Goal: Contribute content

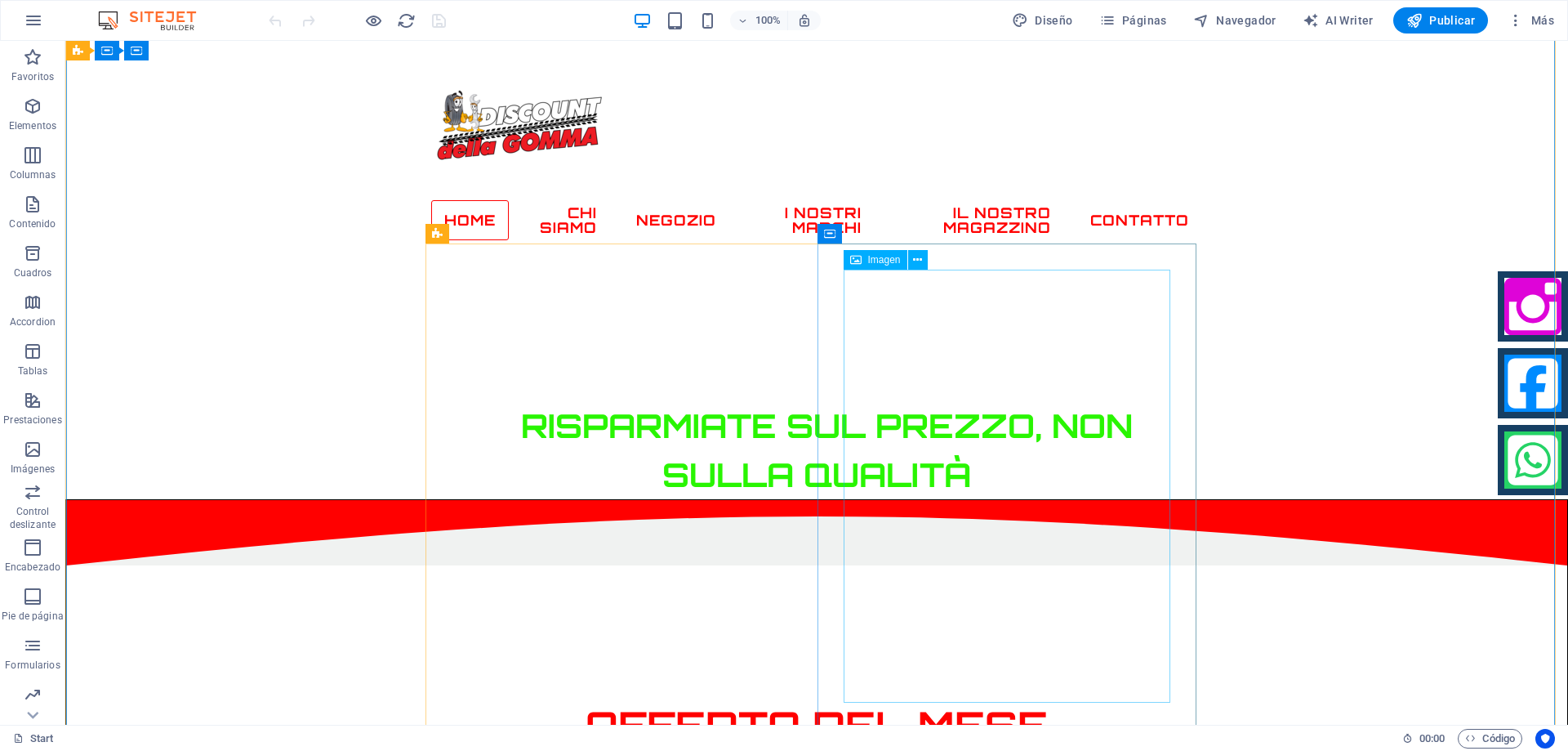
scroll to position [572, 0]
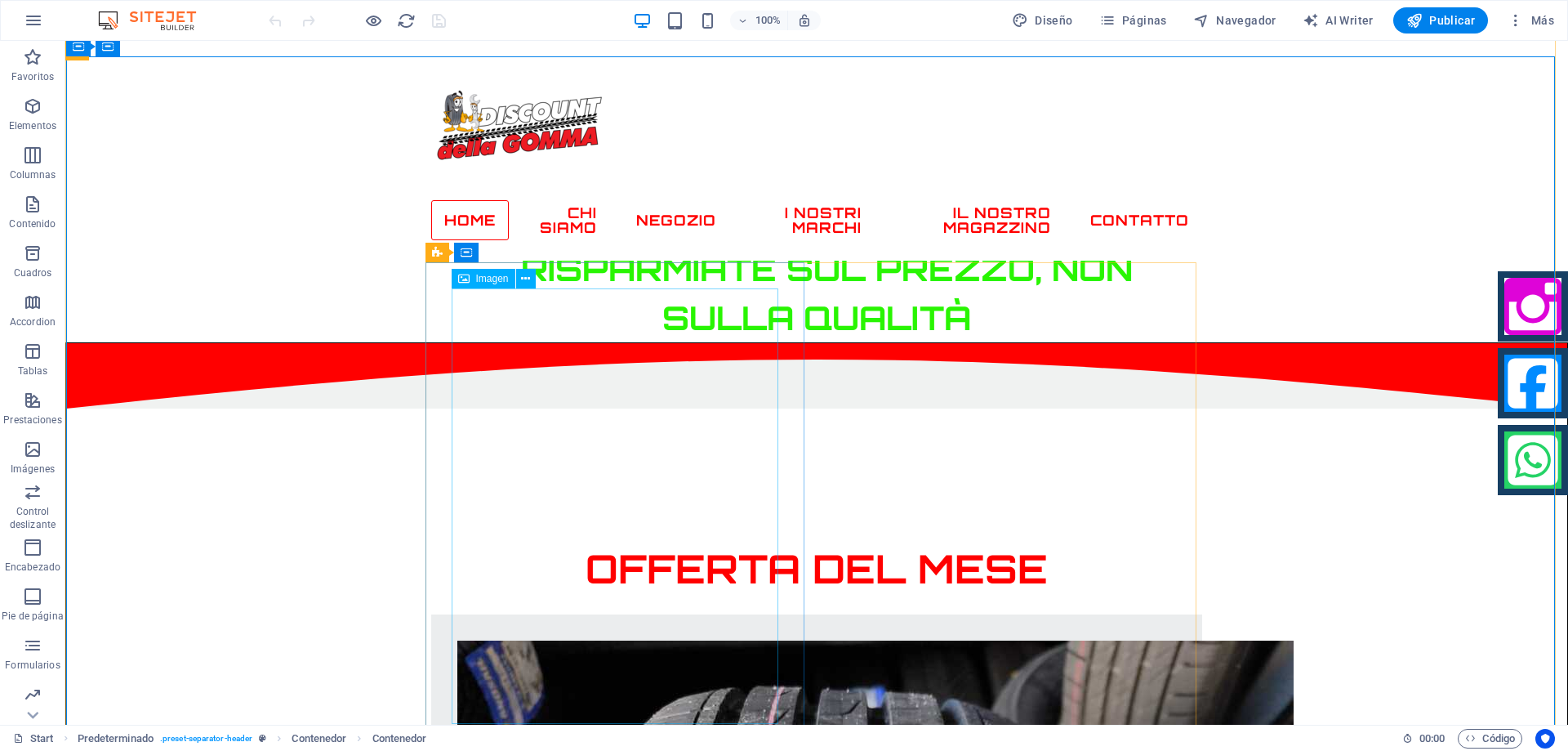
scroll to position [653, 0]
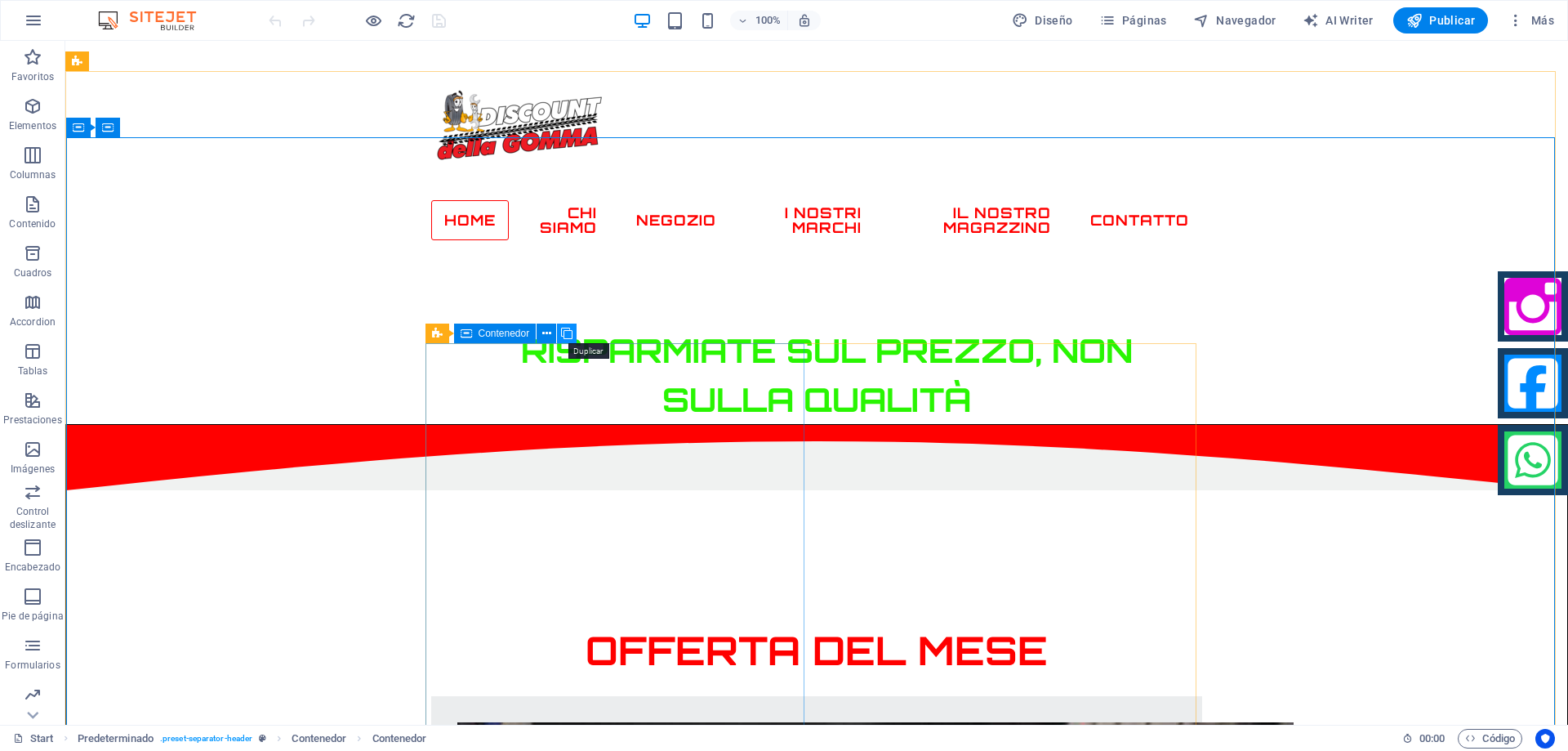
click at [567, 333] on icon at bounding box center [566, 333] width 11 height 17
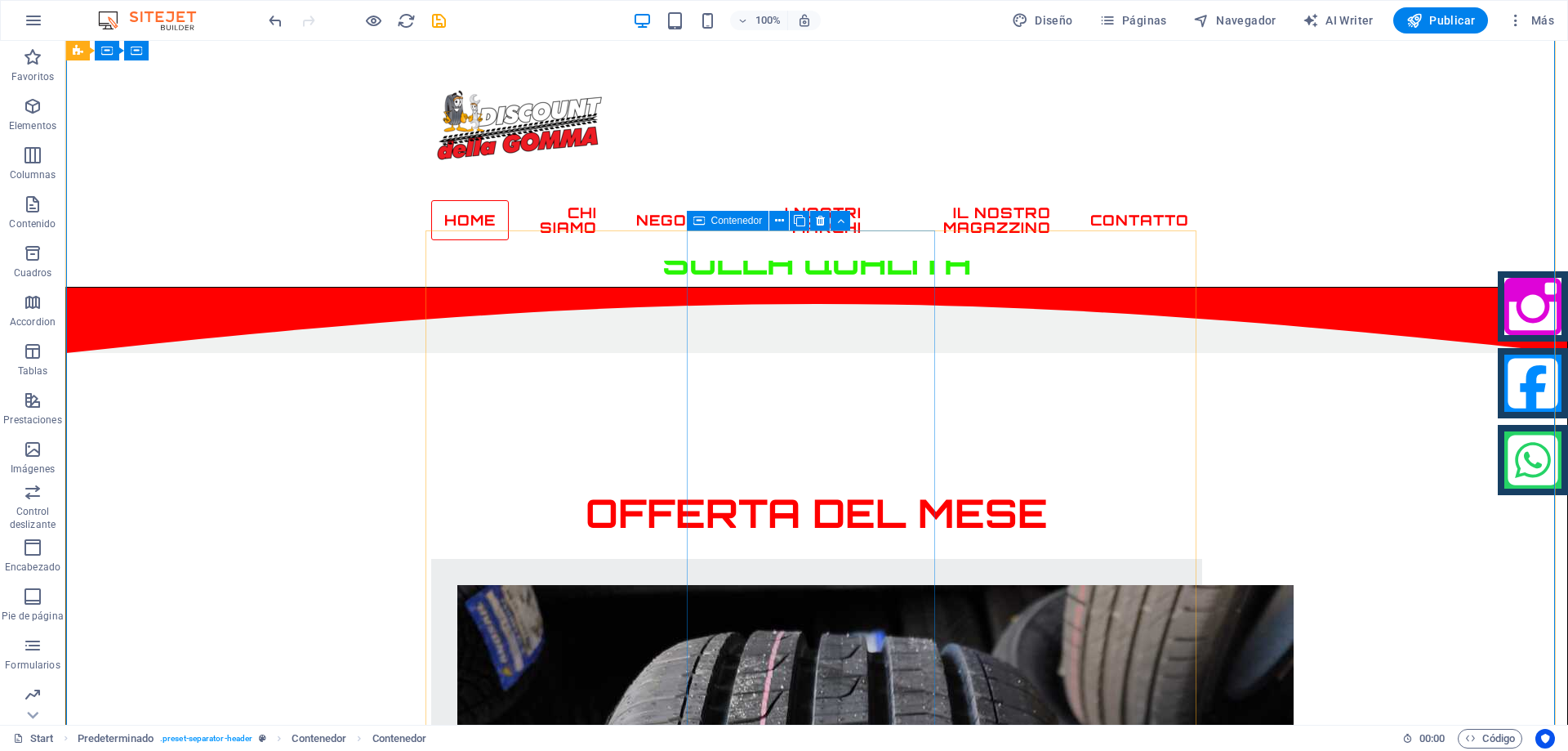
scroll to position [735, 0]
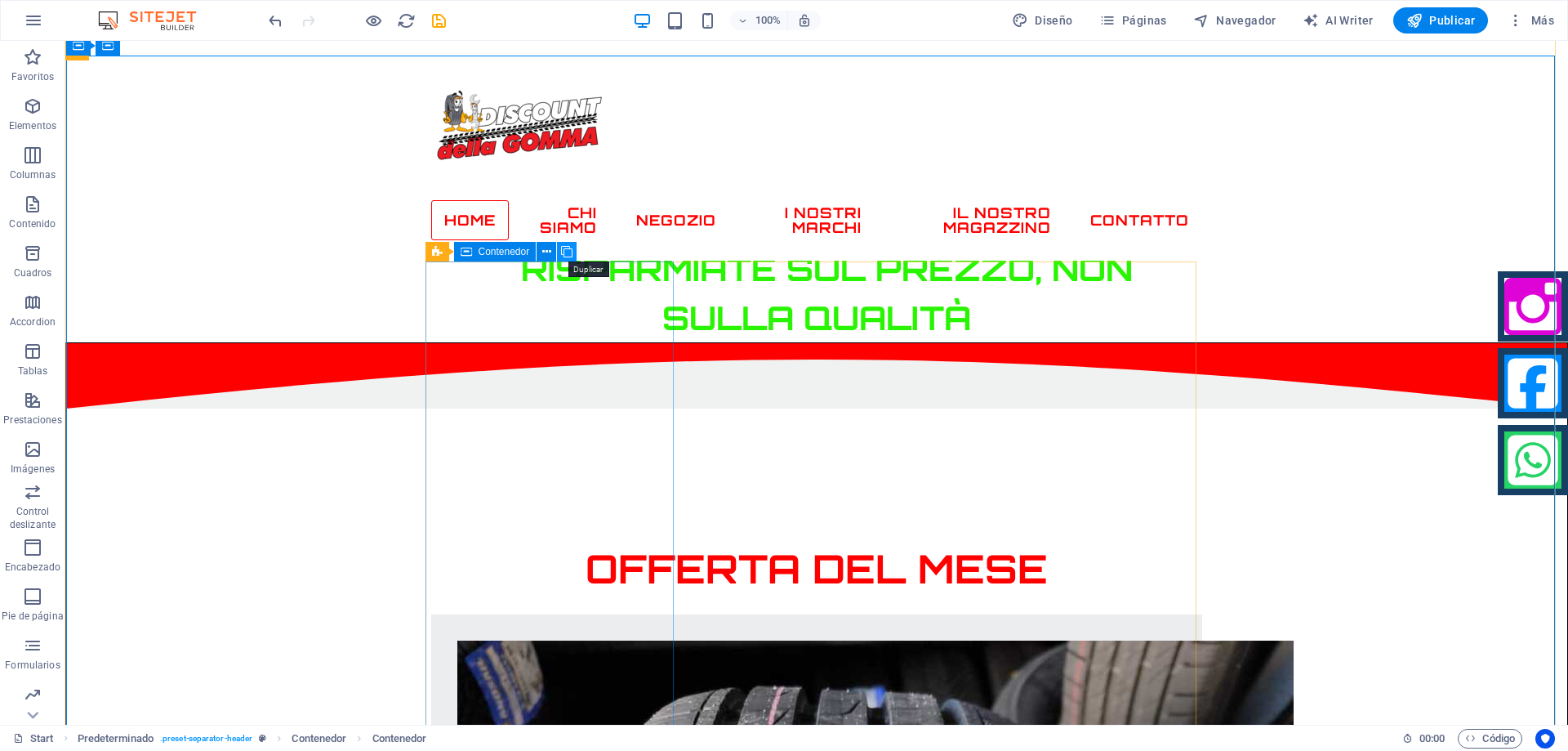
click at [572, 249] on icon at bounding box center [566, 251] width 11 height 17
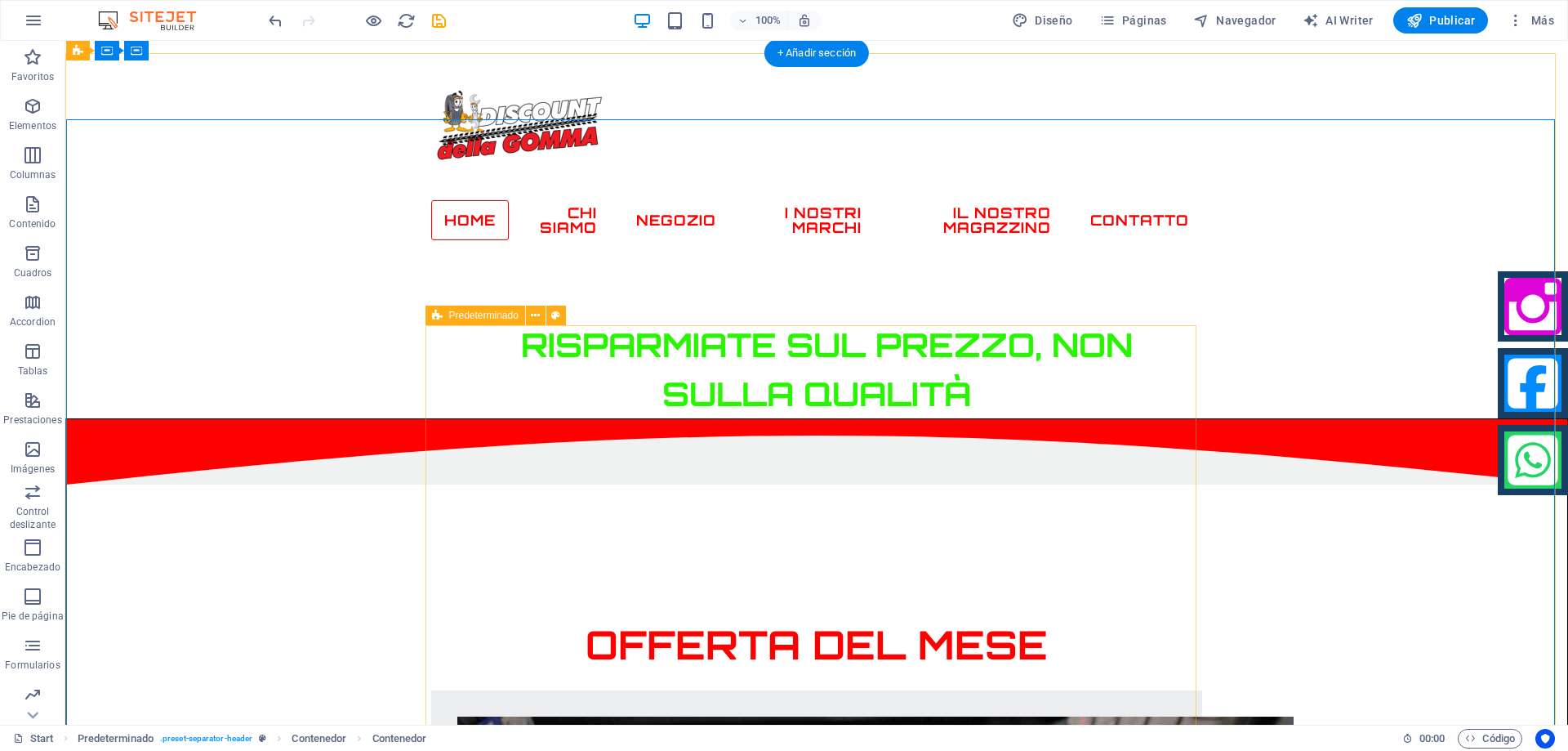
scroll to position [653, 0]
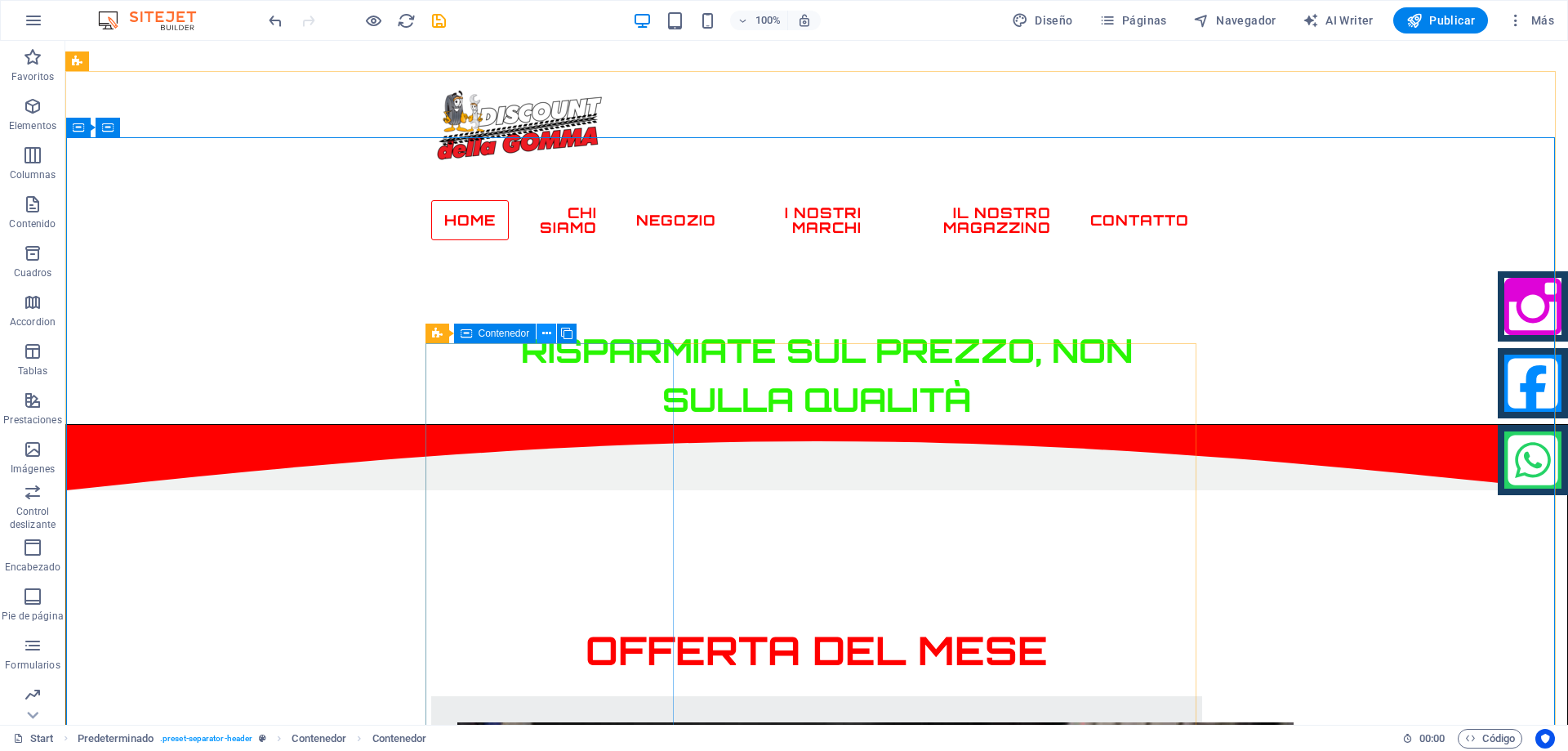
click at [550, 330] on icon at bounding box center [546, 333] width 9 height 17
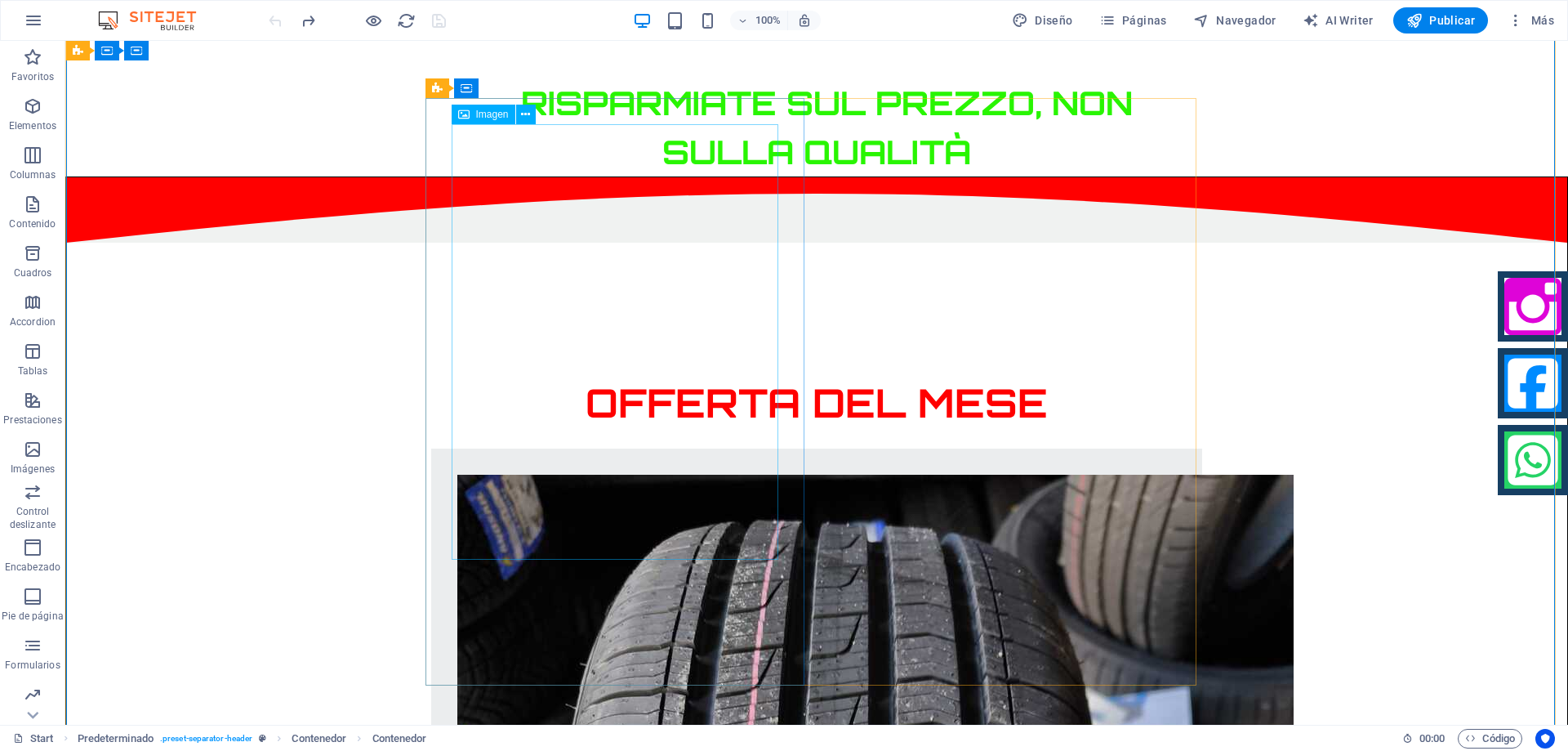
scroll to position [980, 0]
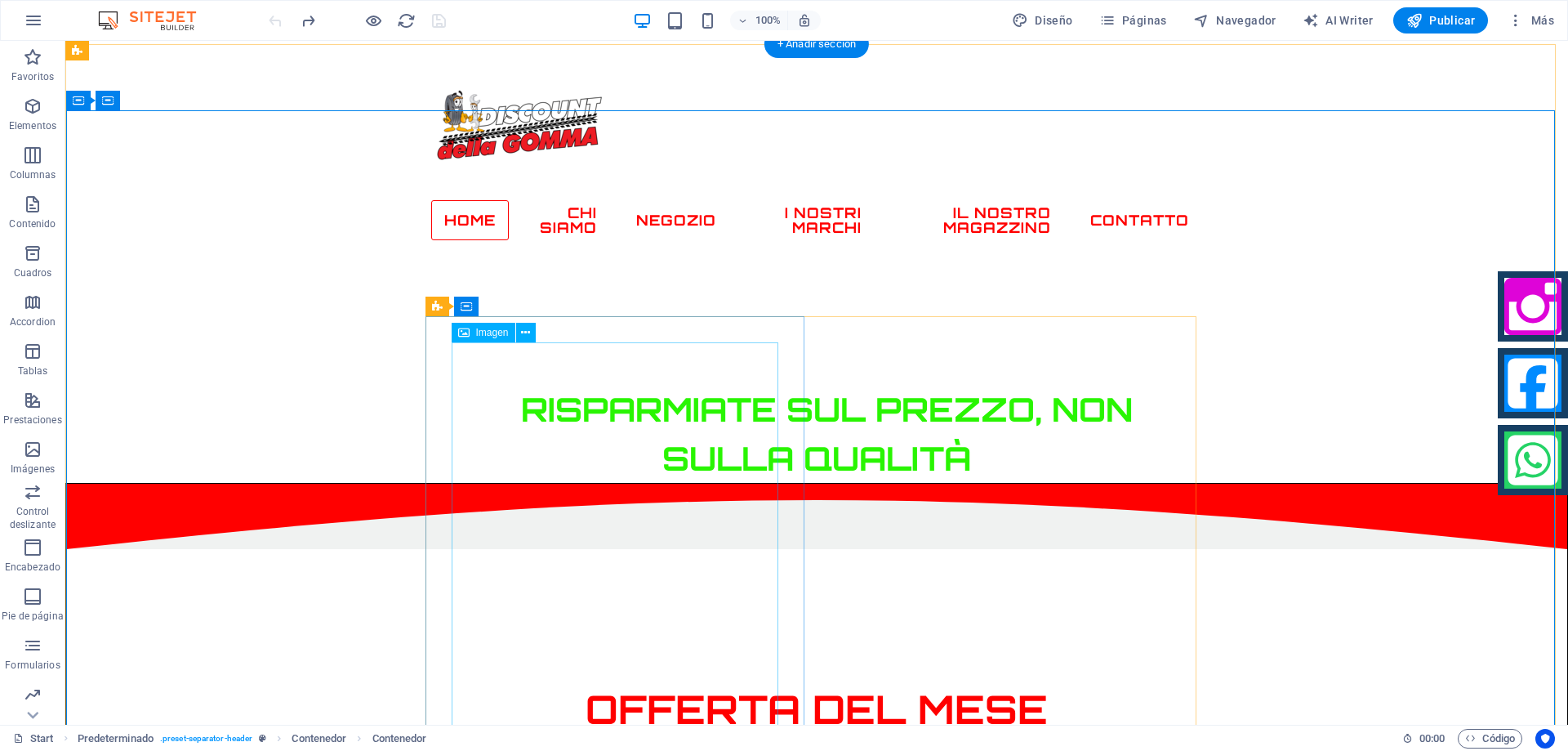
scroll to position [572, 0]
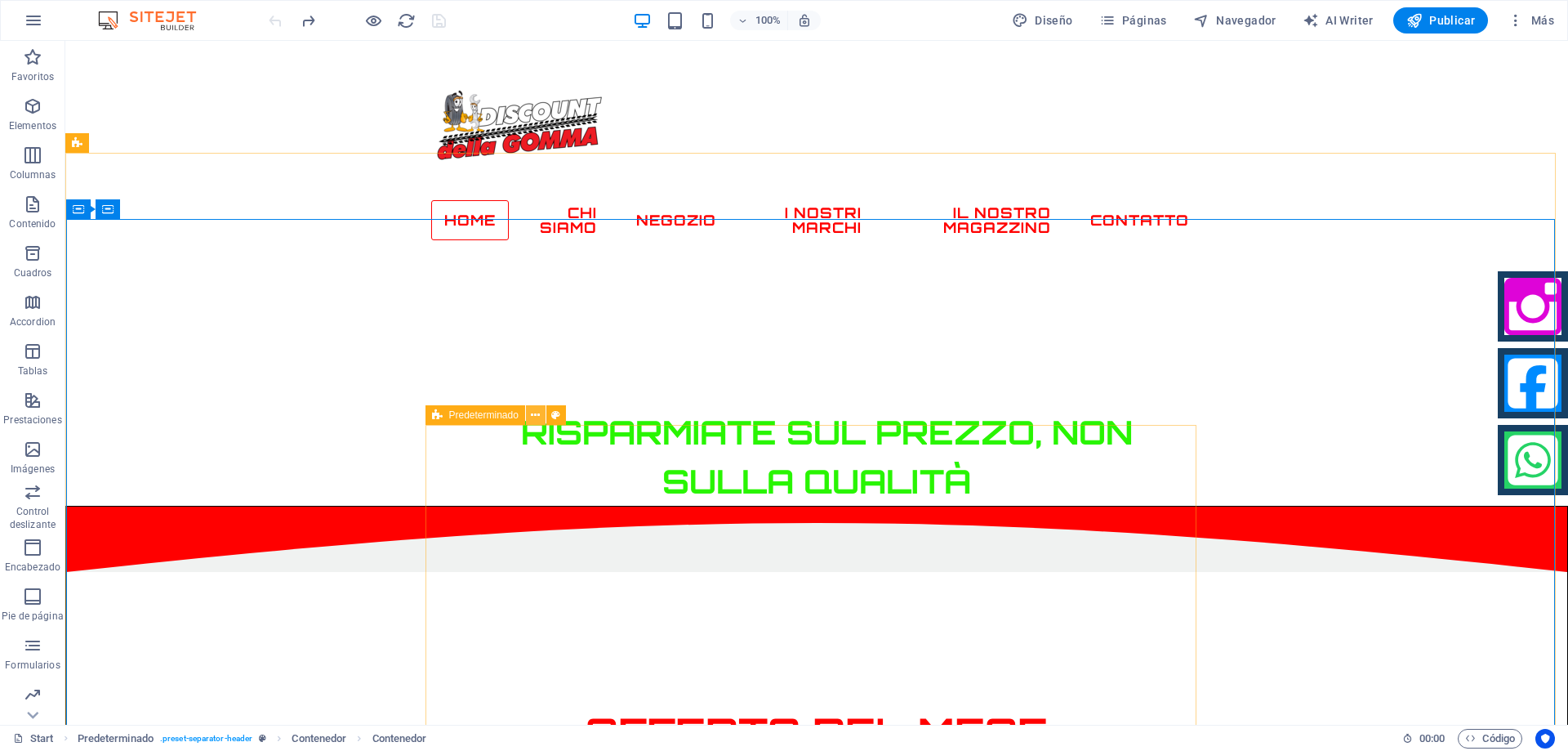
click at [536, 415] on icon at bounding box center [535, 415] width 9 height 17
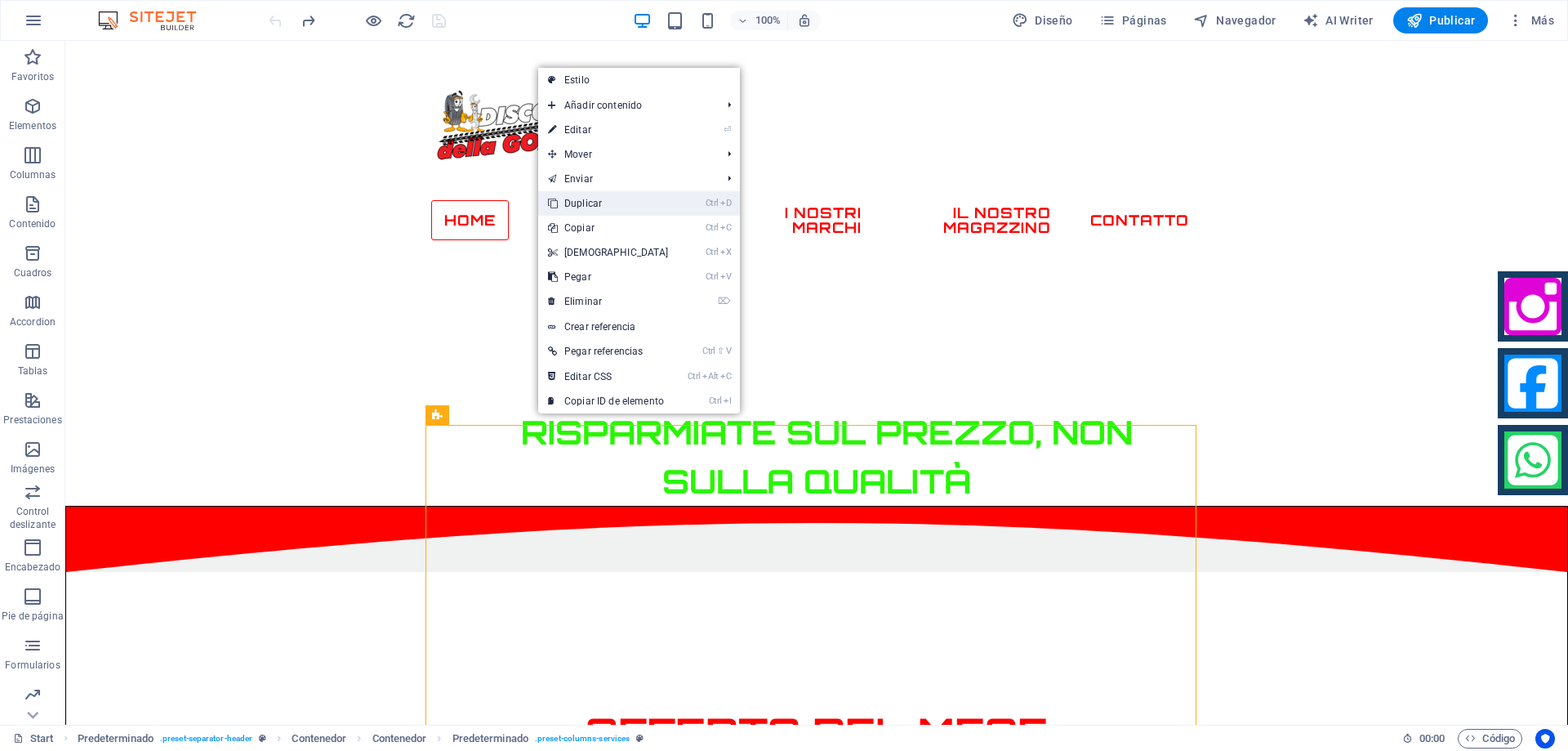
click at [611, 208] on link "Ctrl D Duplicar" at bounding box center [608, 204] width 140 height 25
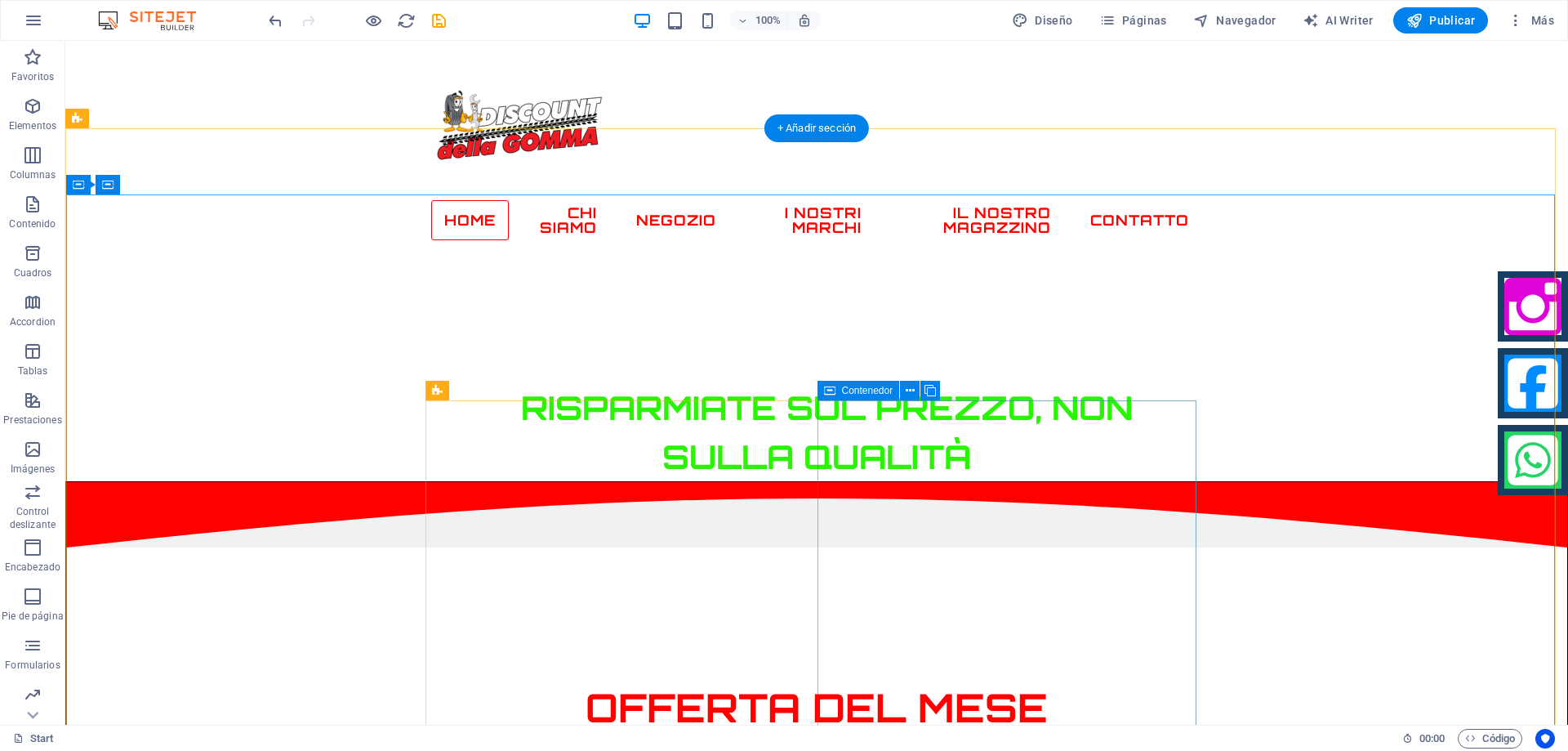
scroll to position [760, 0]
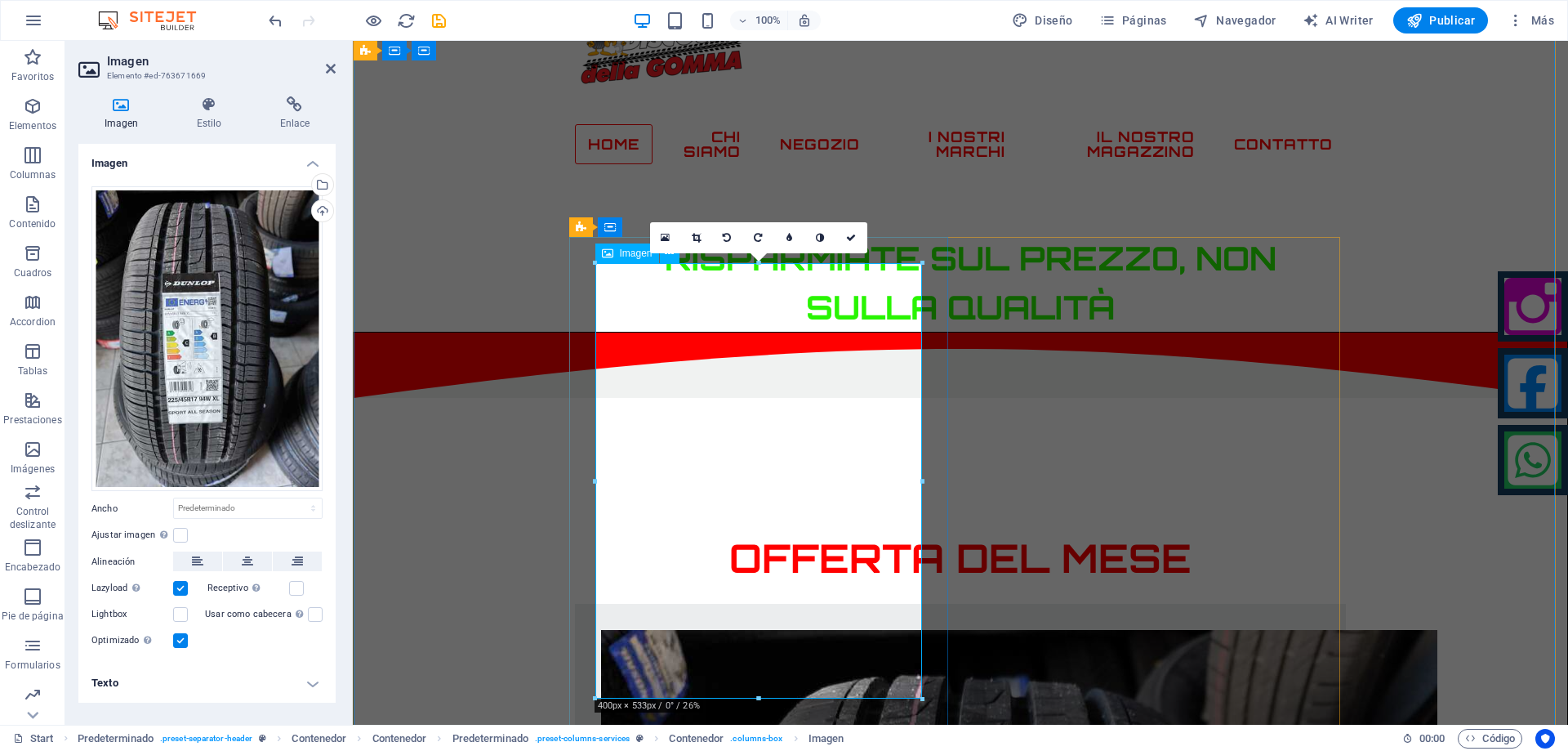
click at [190, 331] on div "Arrastra archivos aquí, haz clic para escoger archivos o selecciona archivos de…" at bounding box center [207, 338] width 231 height 306
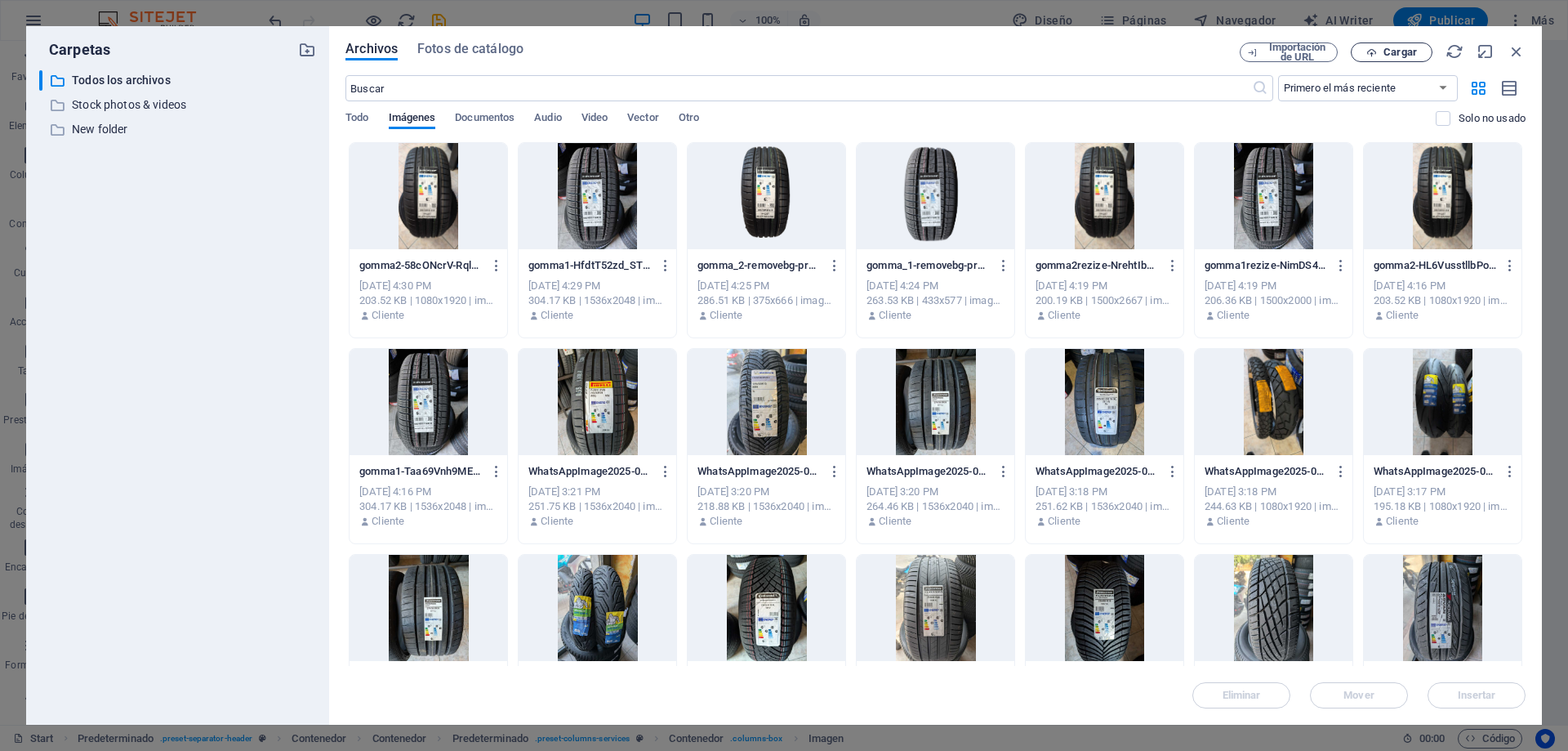
click at [1396, 53] on span "Cargar" at bounding box center [1400, 52] width 33 height 10
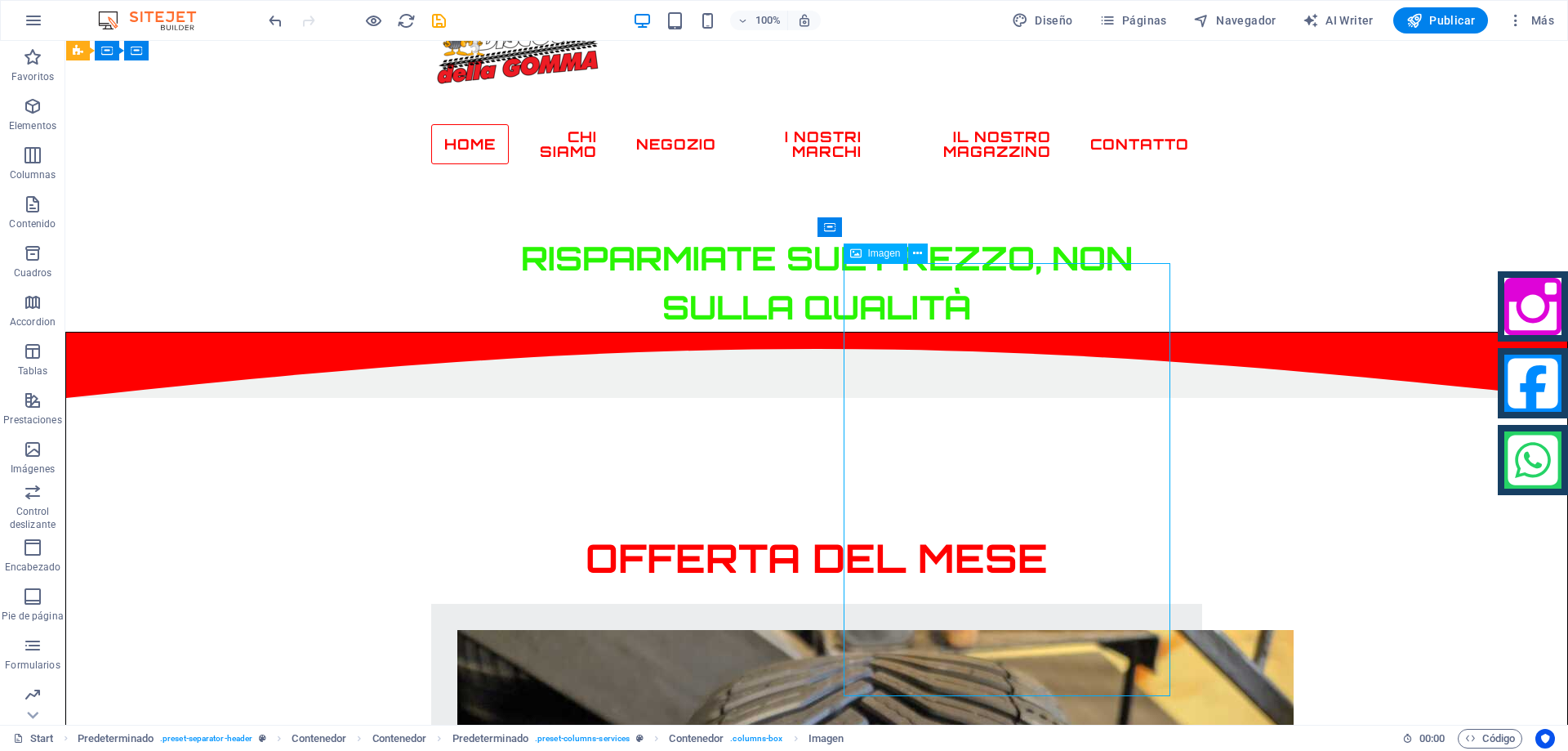
select select "px"
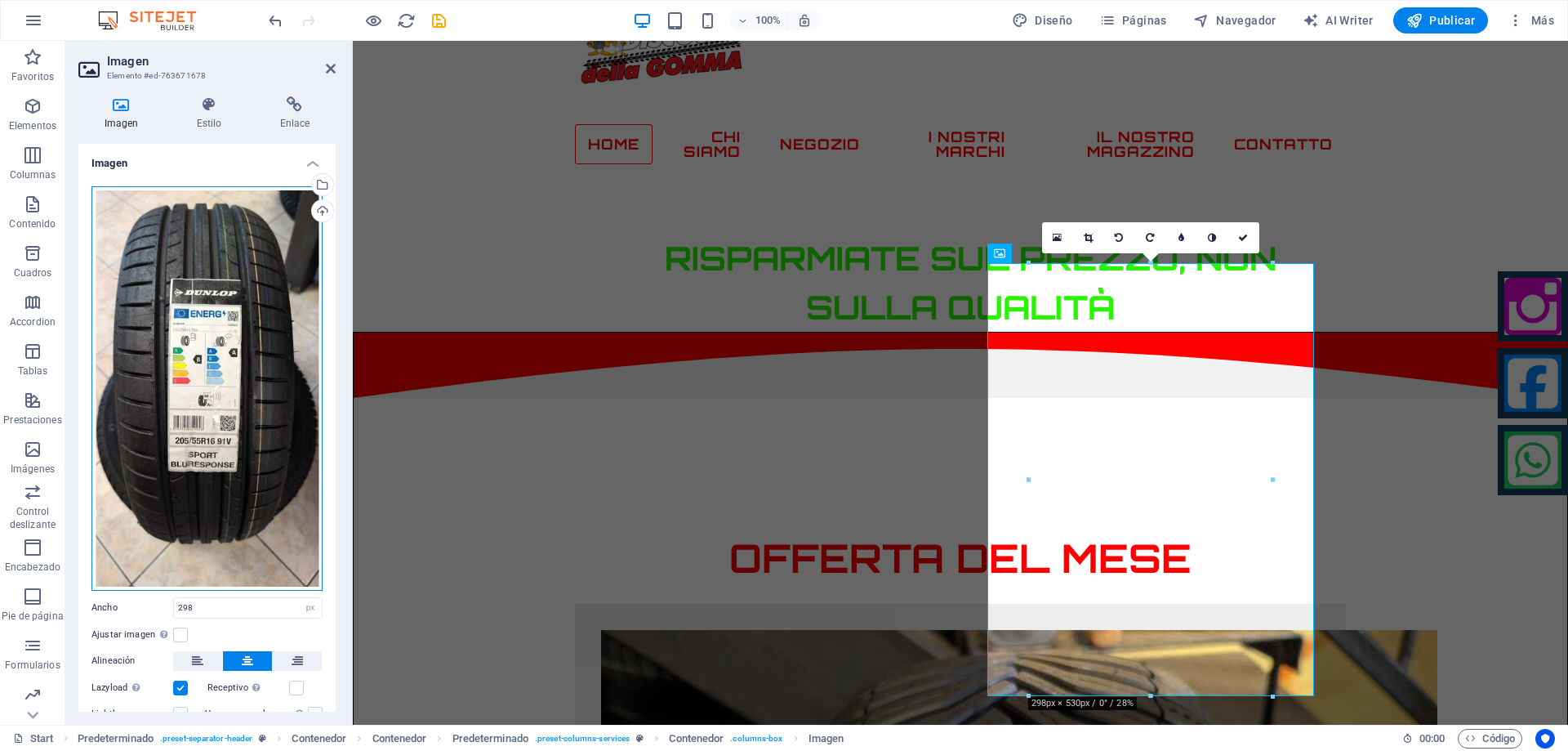
click at [174, 366] on div "Arrastra archivos aquí, haz clic para escoger archivos o selecciona archivos de…" at bounding box center [207, 388] width 231 height 405
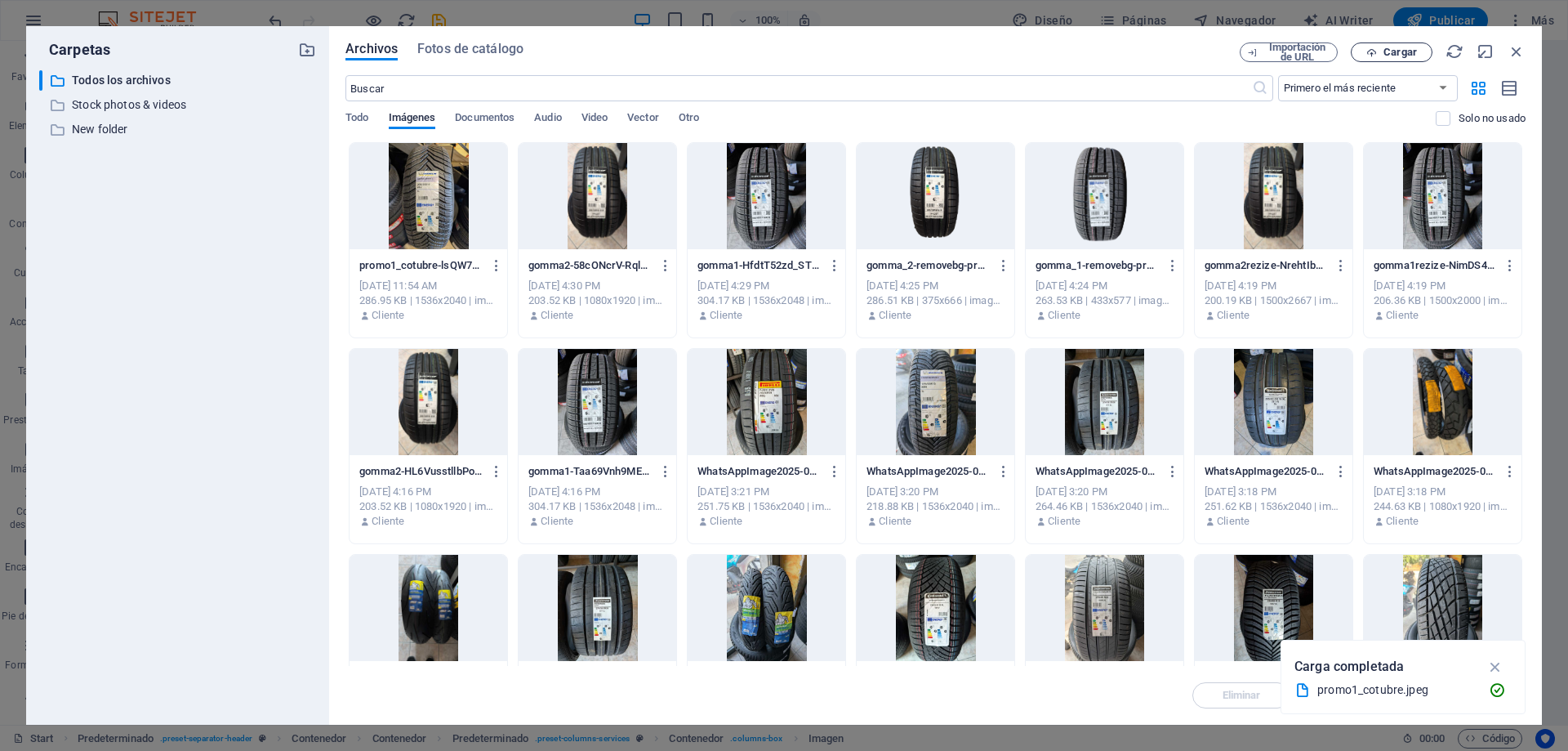
click at [1396, 48] on span "Cargar" at bounding box center [1400, 52] width 33 height 10
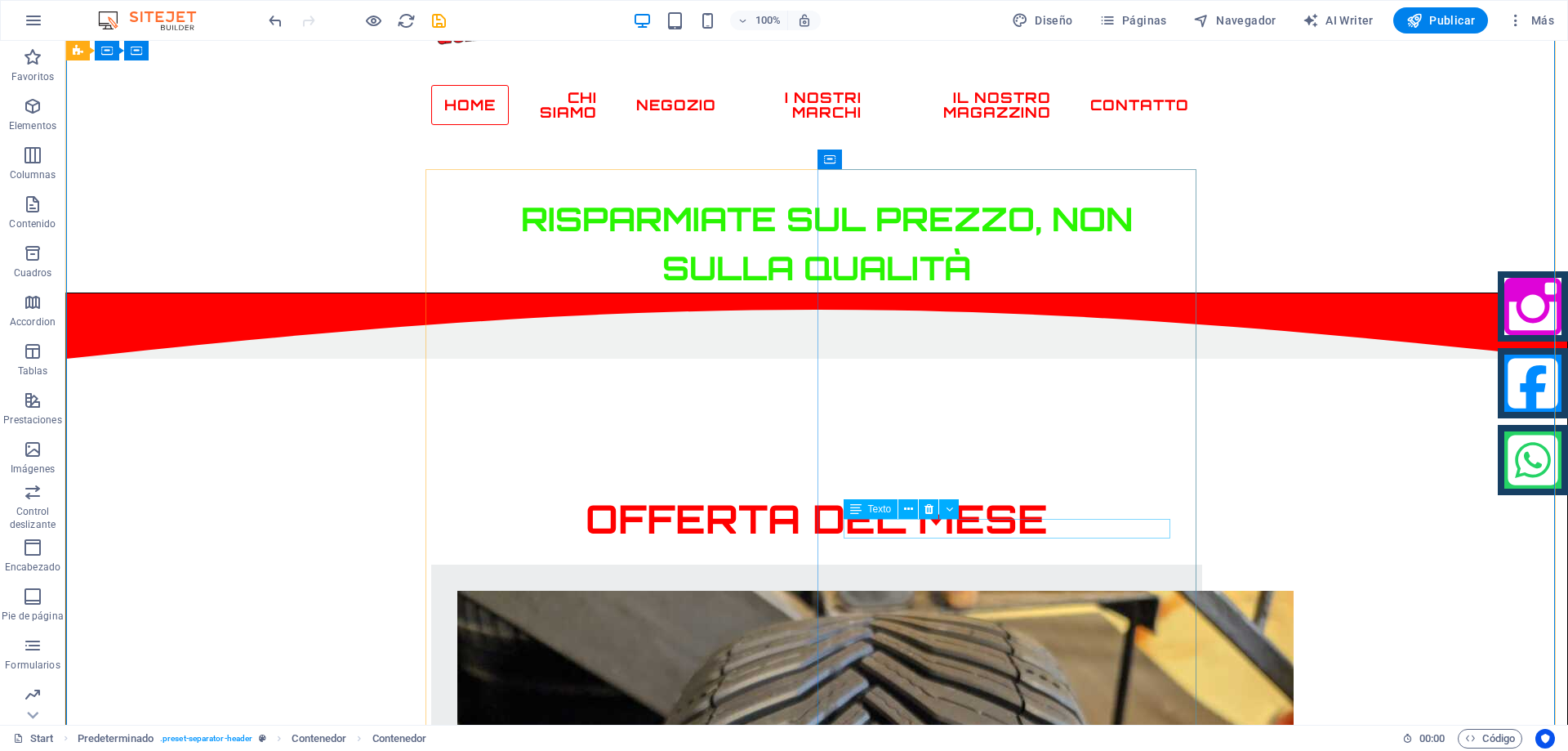
scroll to position [923, 0]
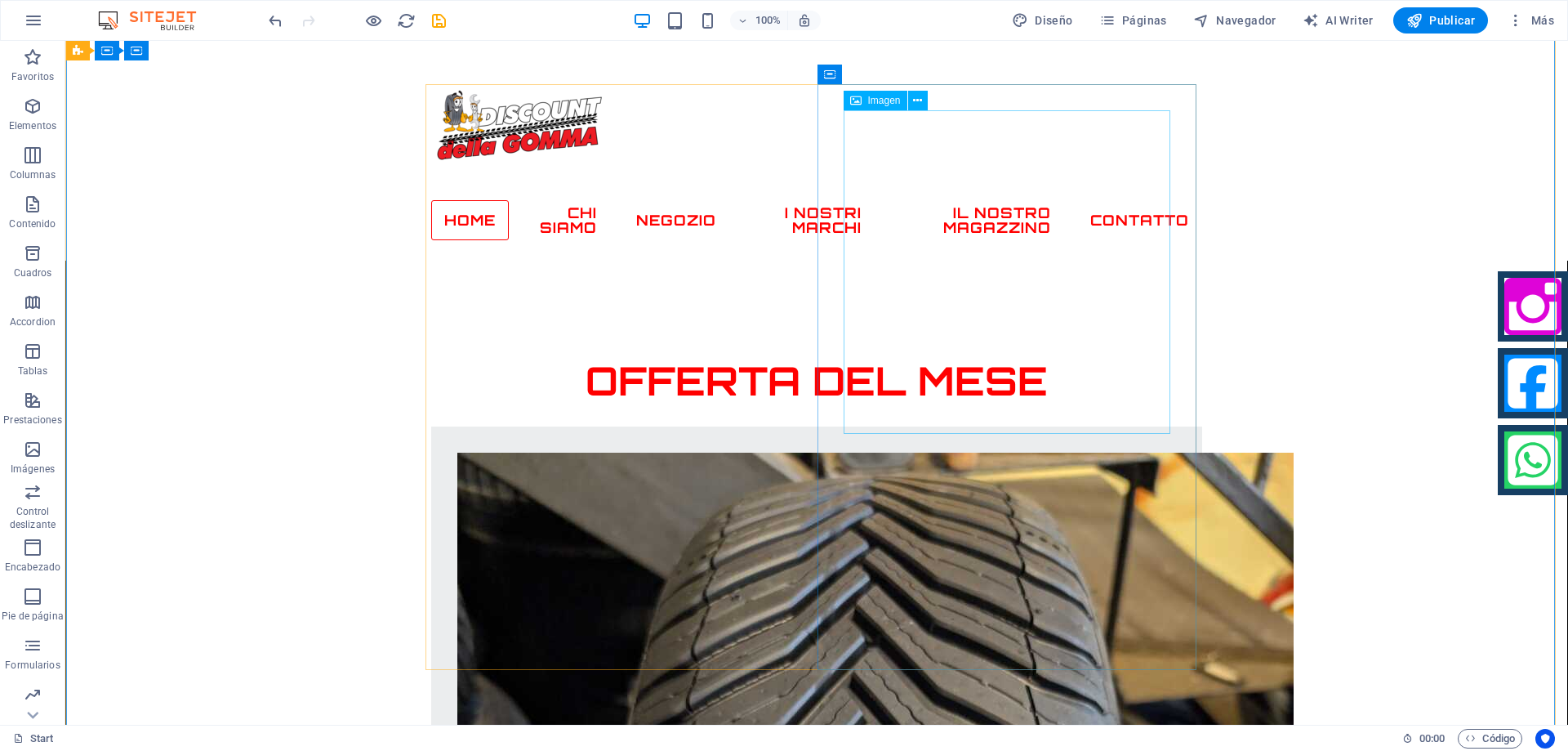
scroll to position [678, 0]
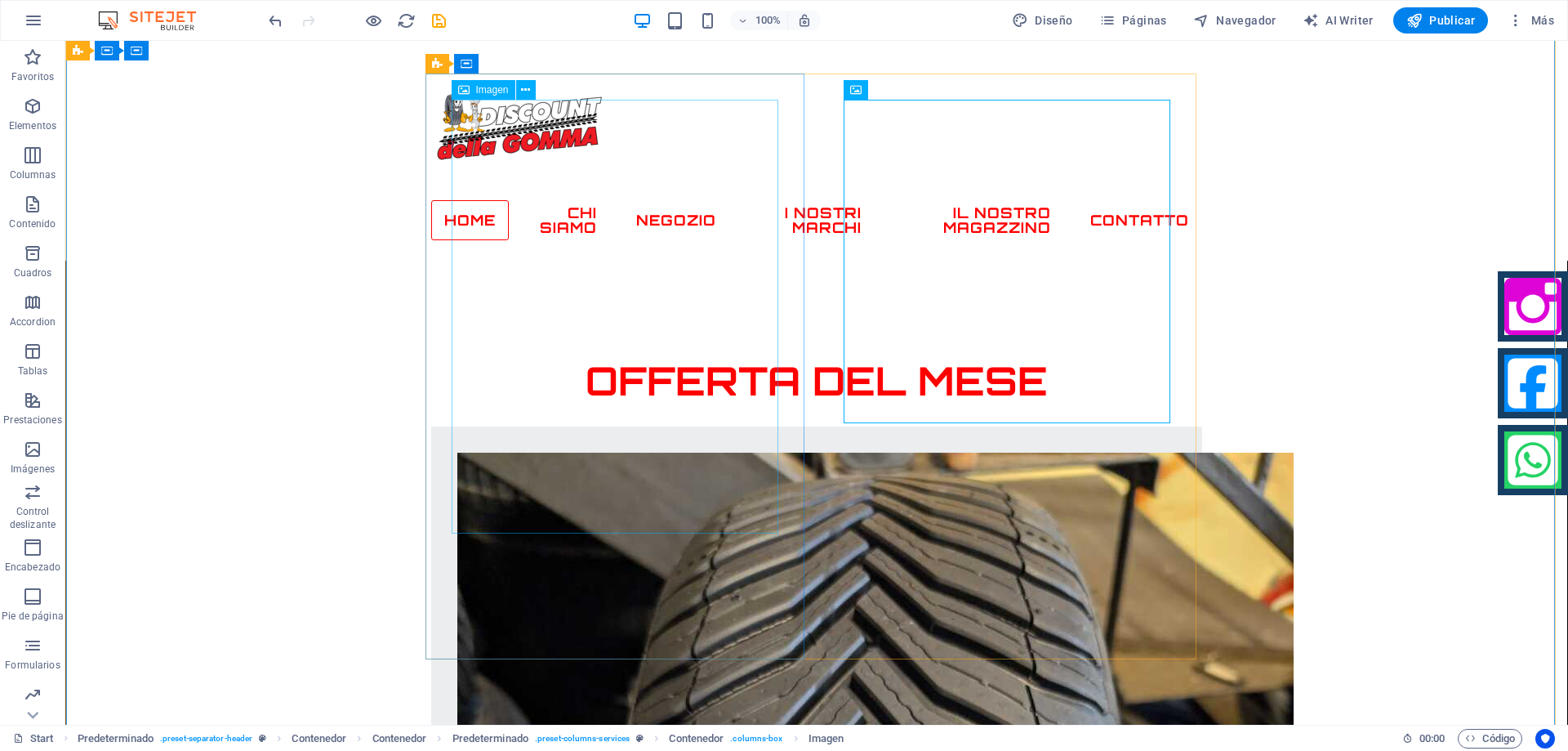
scroll to position [842, 0]
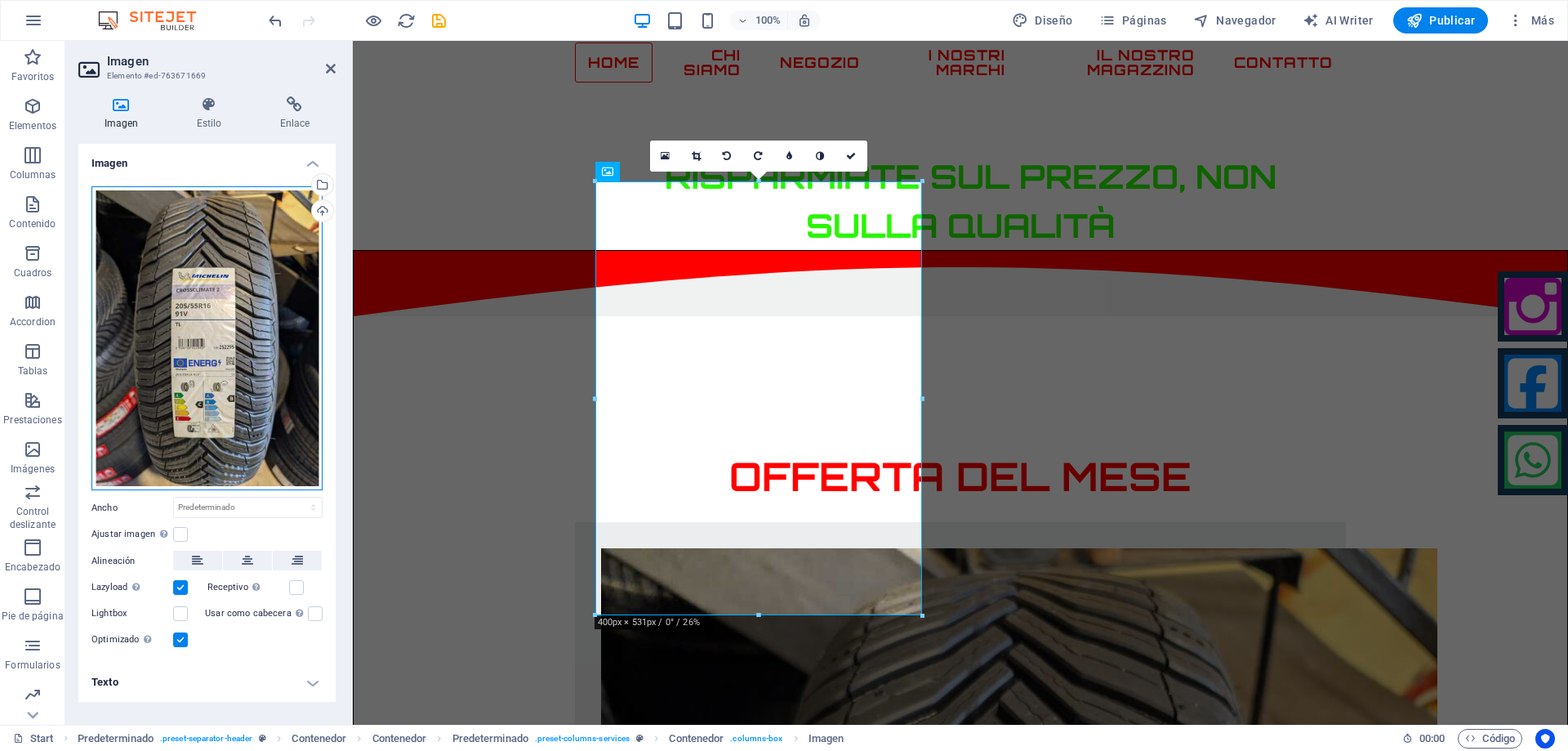
click at [210, 350] on div "Arrastra archivos aquí, haz clic para escoger archivos o selecciona archivos de…" at bounding box center [207, 338] width 231 height 304
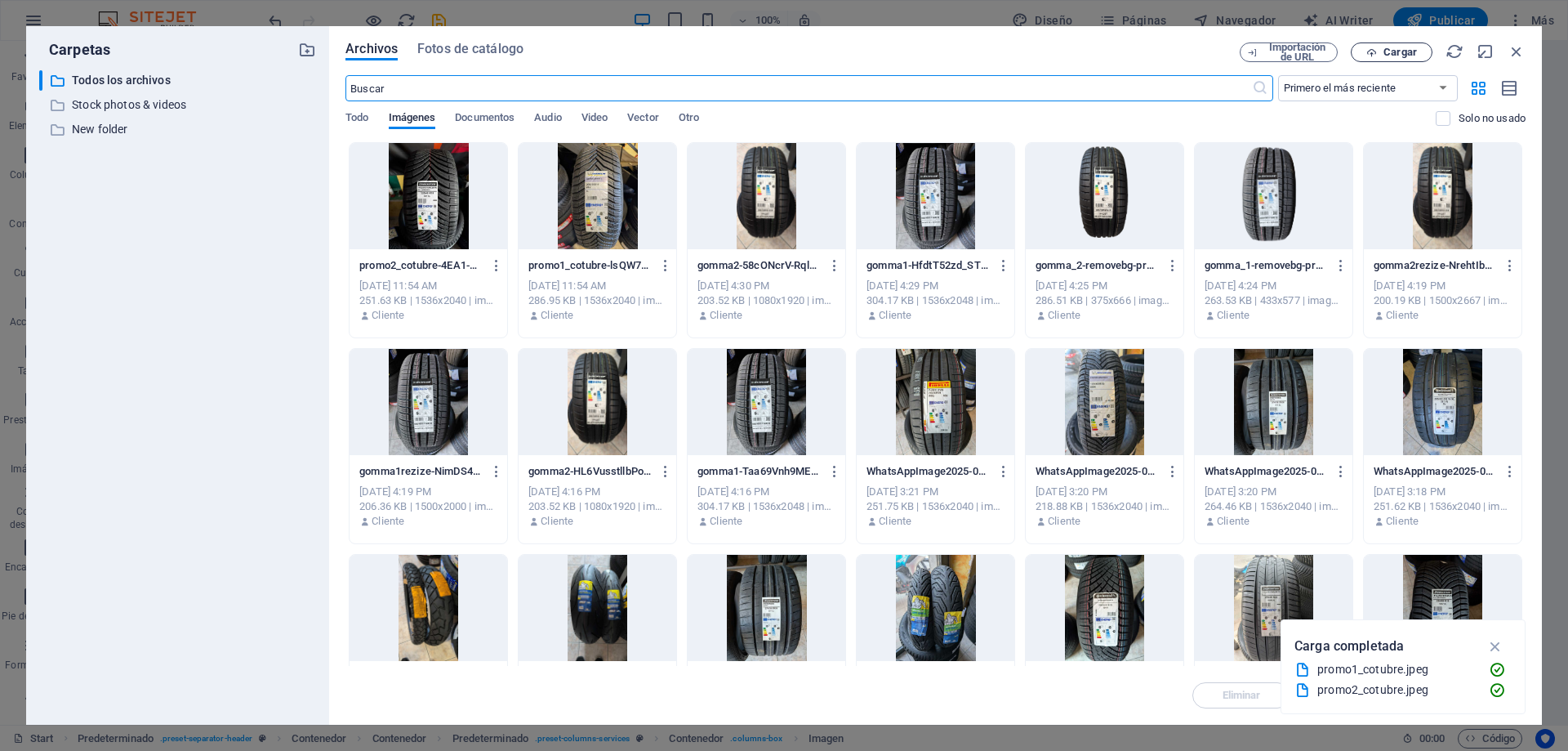
click at [1408, 57] on span "Cargar" at bounding box center [1400, 52] width 33 height 10
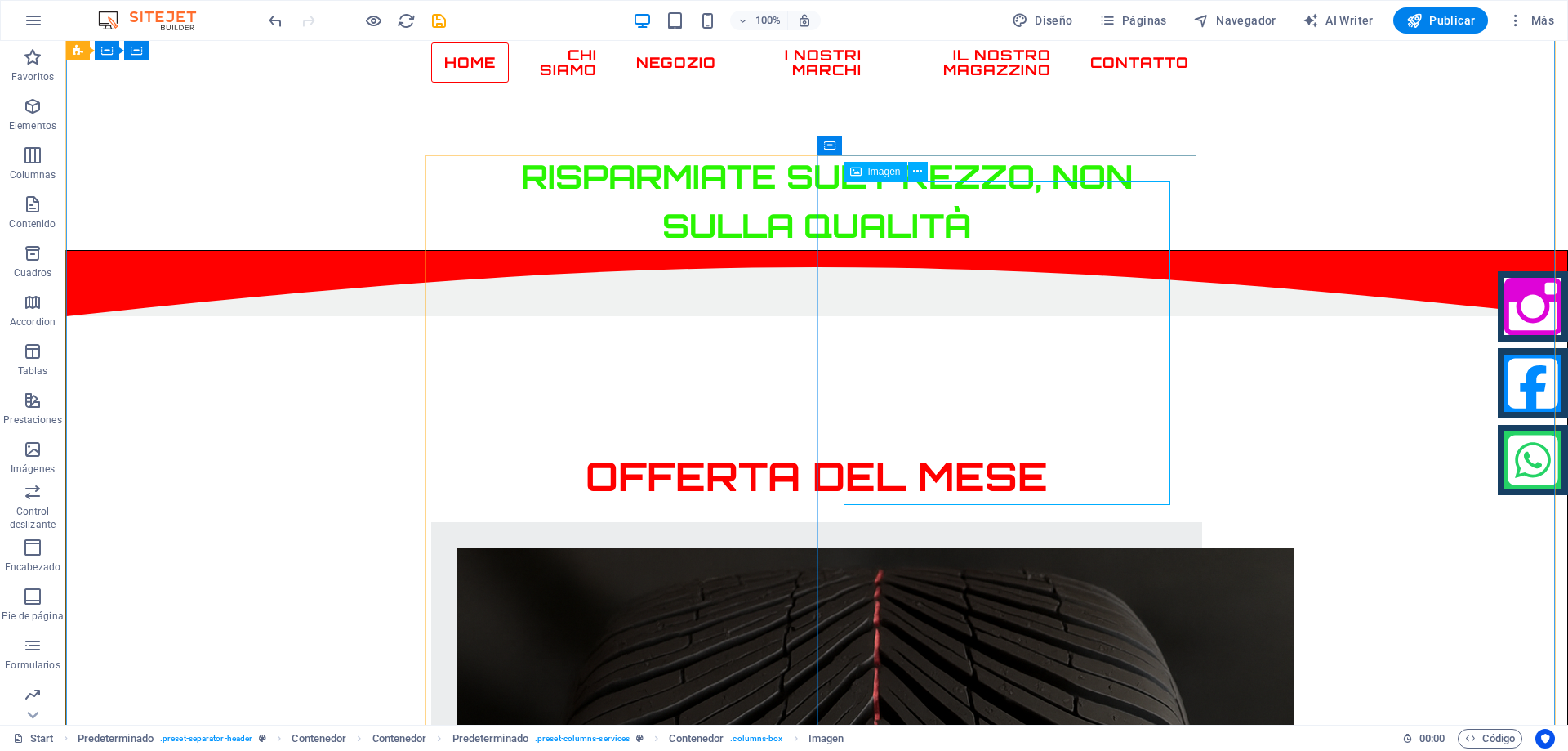
select select "px"
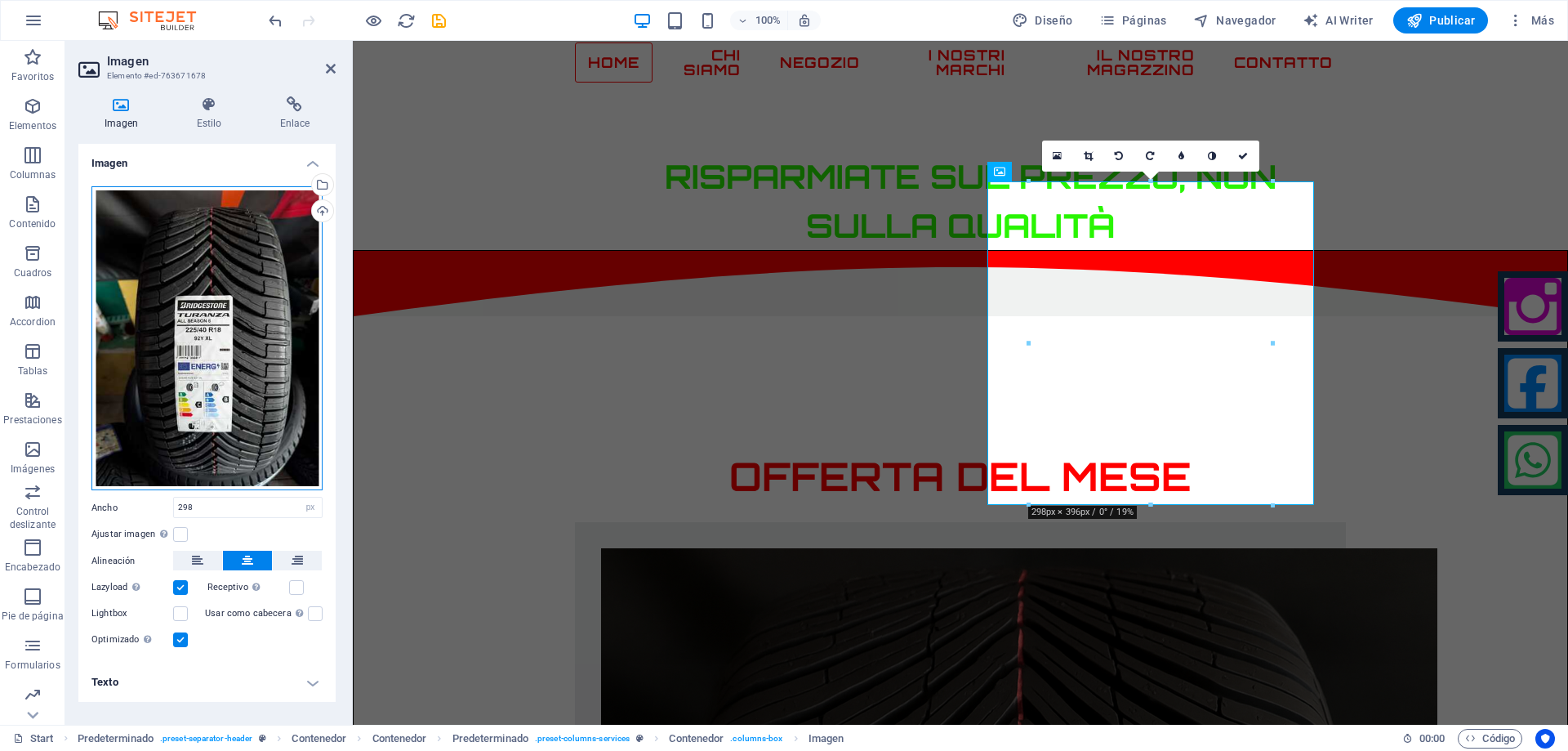
click at [240, 364] on div "Arrastra archivos aquí, haz clic para escoger archivos o selecciona archivos de…" at bounding box center [207, 338] width 231 height 304
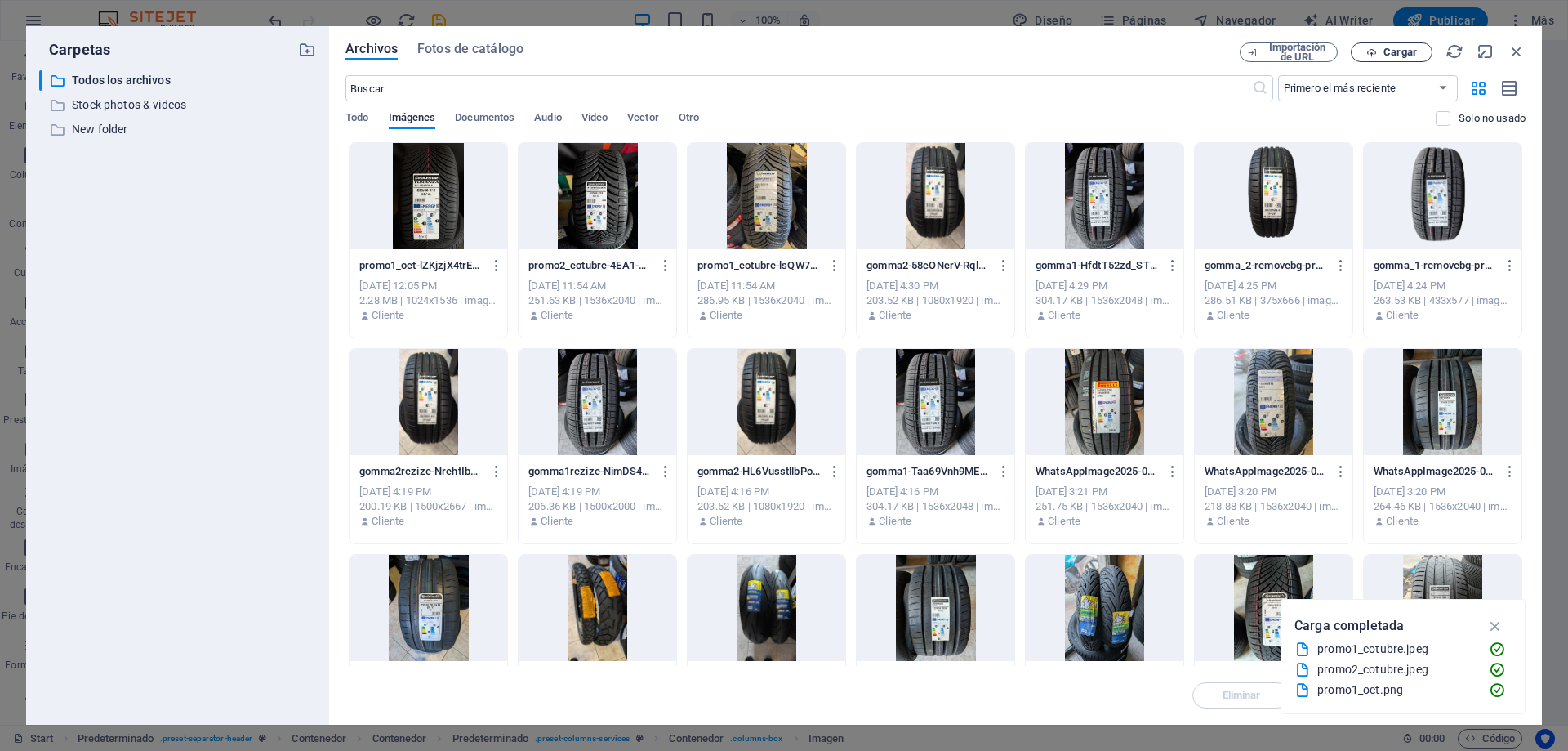
click at [1397, 54] on span "Cargar" at bounding box center [1400, 52] width 33 height 10
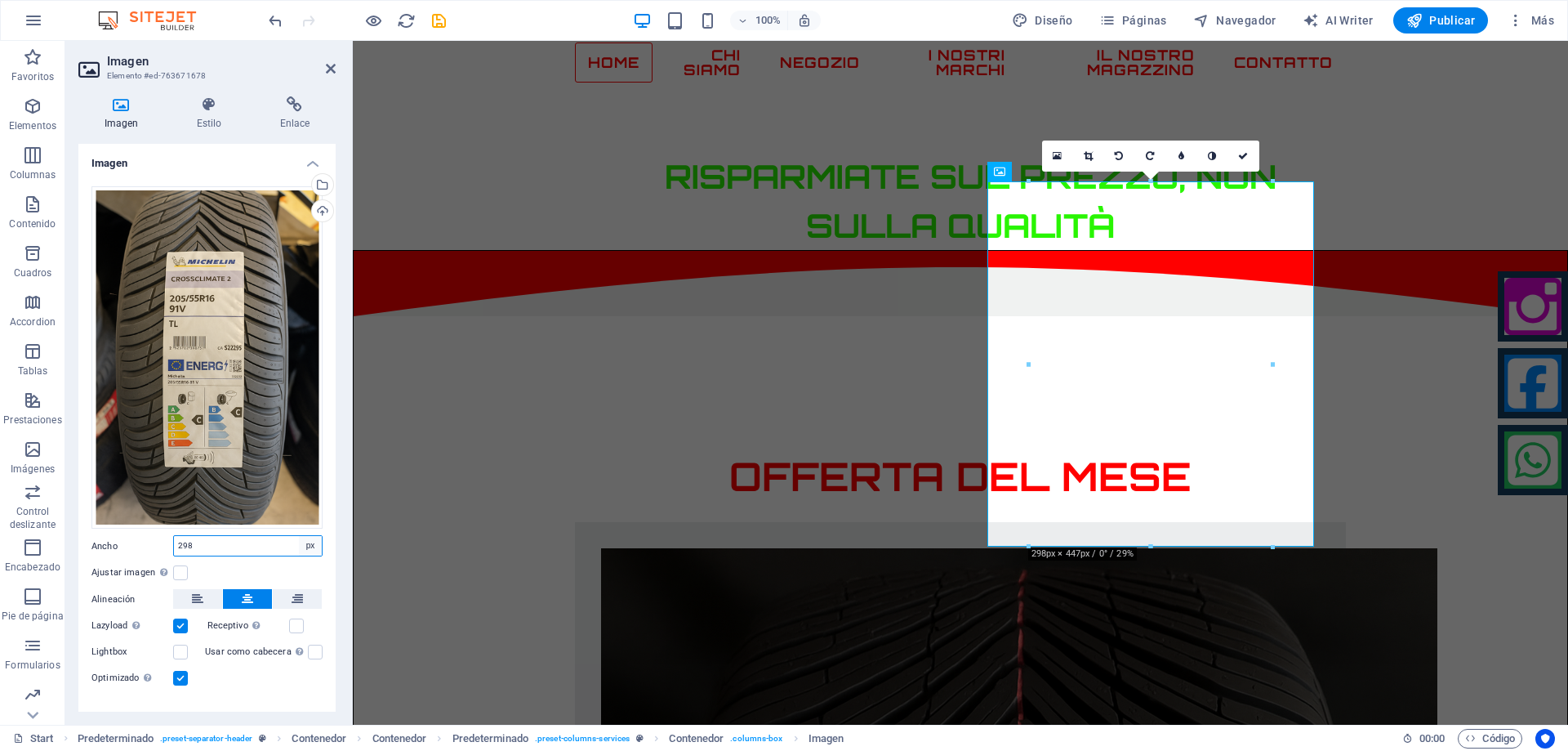
click at [303, 541] on select "Predeterminado automático px rem % em vh vw" at bounding box center [310, 546] width 23 height 19
select select "default"
click at [299, 536] on select "Predeterminado automático px rem % em vh vw" at bounding box center [310, 546] width 23 height 19
select select "DISABLED_OPTION_VALUE"
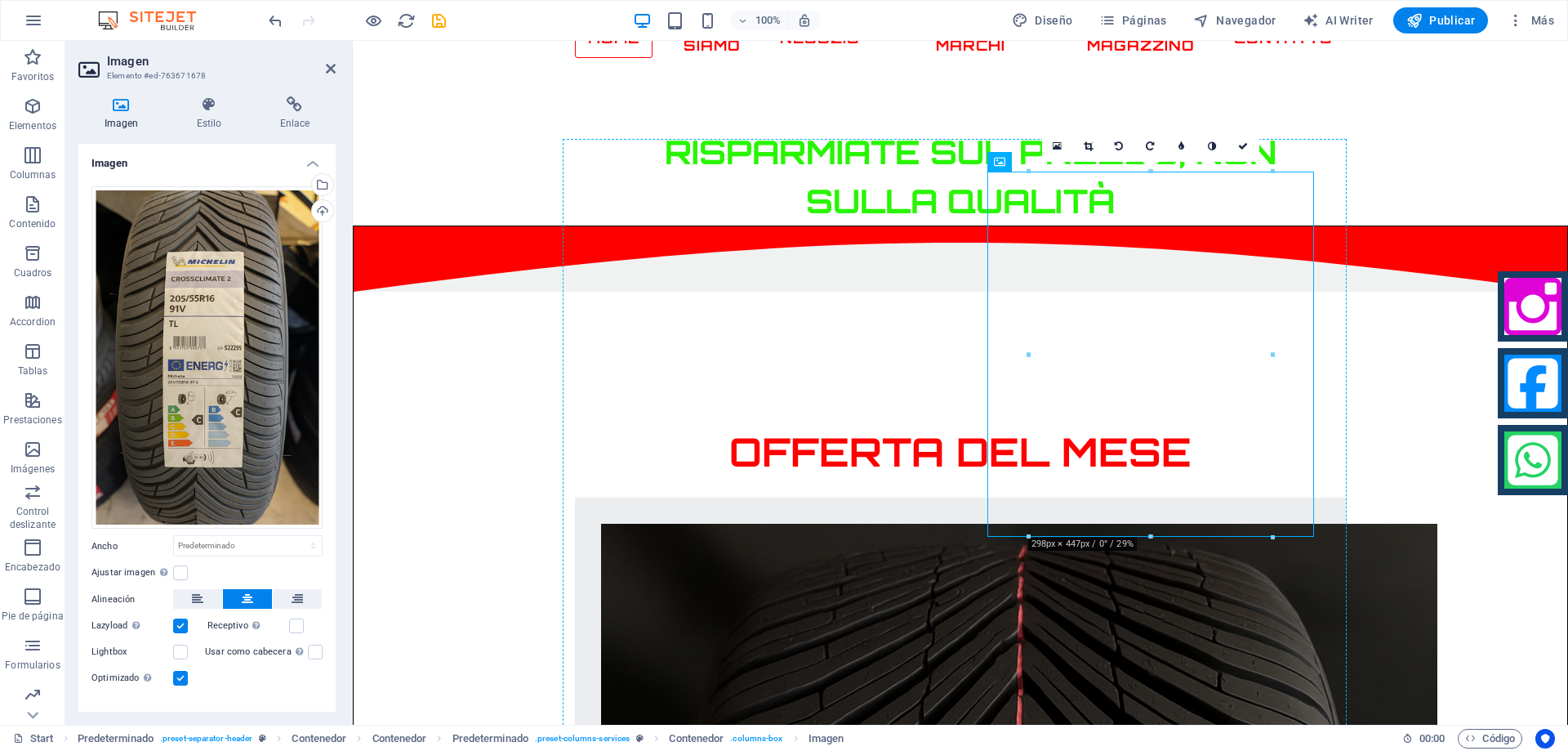
scroll to position [915, 0]
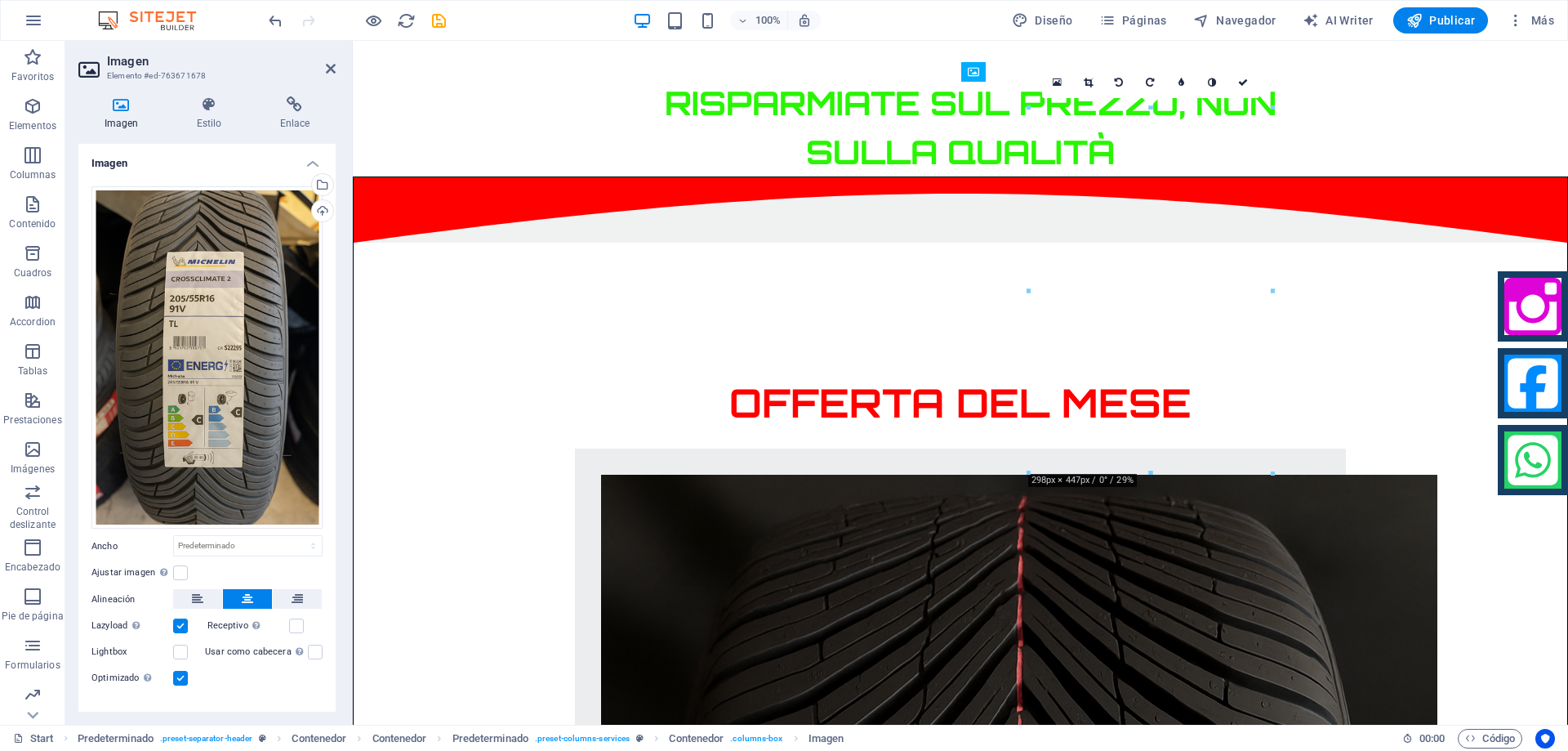
drag, startPoint x: 1152, startPoint y: 542, endPoint x: 1146, endPoint y: 551, distance: 10.8
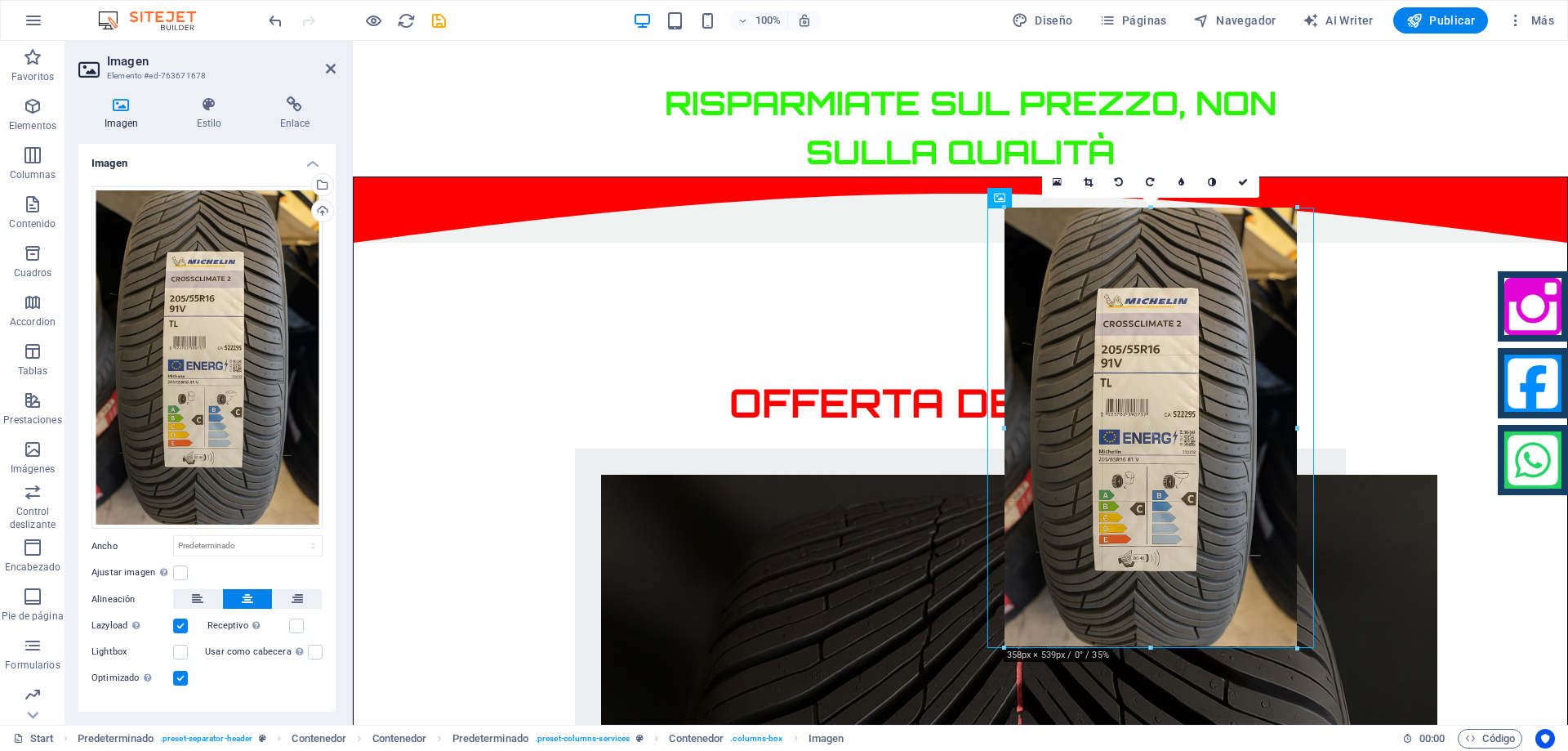
drag, startPoint x: 1029, startPoint y: 207, endPoint x: 976, endPoint y: 177, distance: 60.9
type input "358"
select select "px"
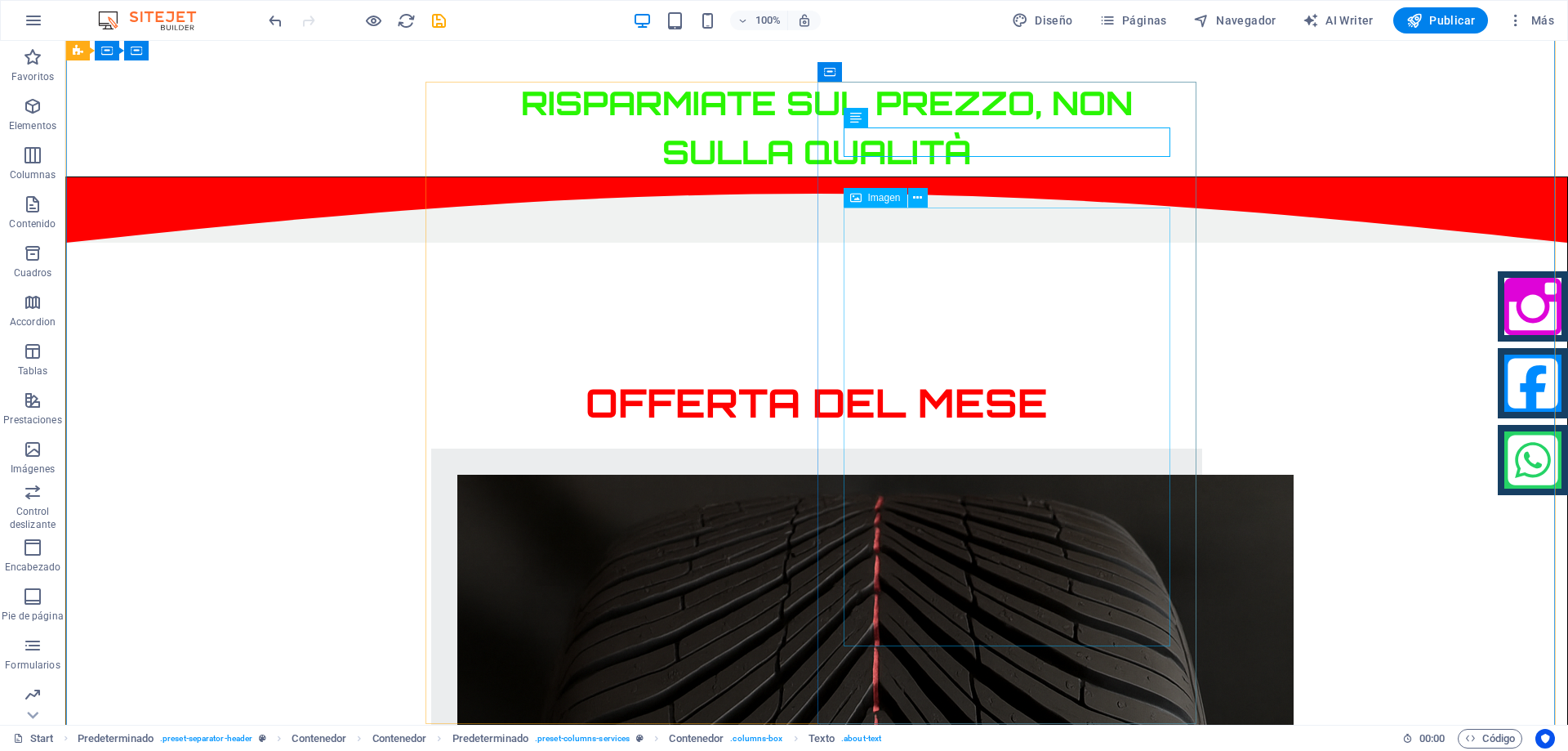
drag, startPoint x: 1008, startPoint y: 379, endPoint x: 987, endPoint y: 238, distance: 142.6
drag, startPoint x: 946, startPoint y: 204, endPoint x: 936, endPoint y: 442, distance: 238.2
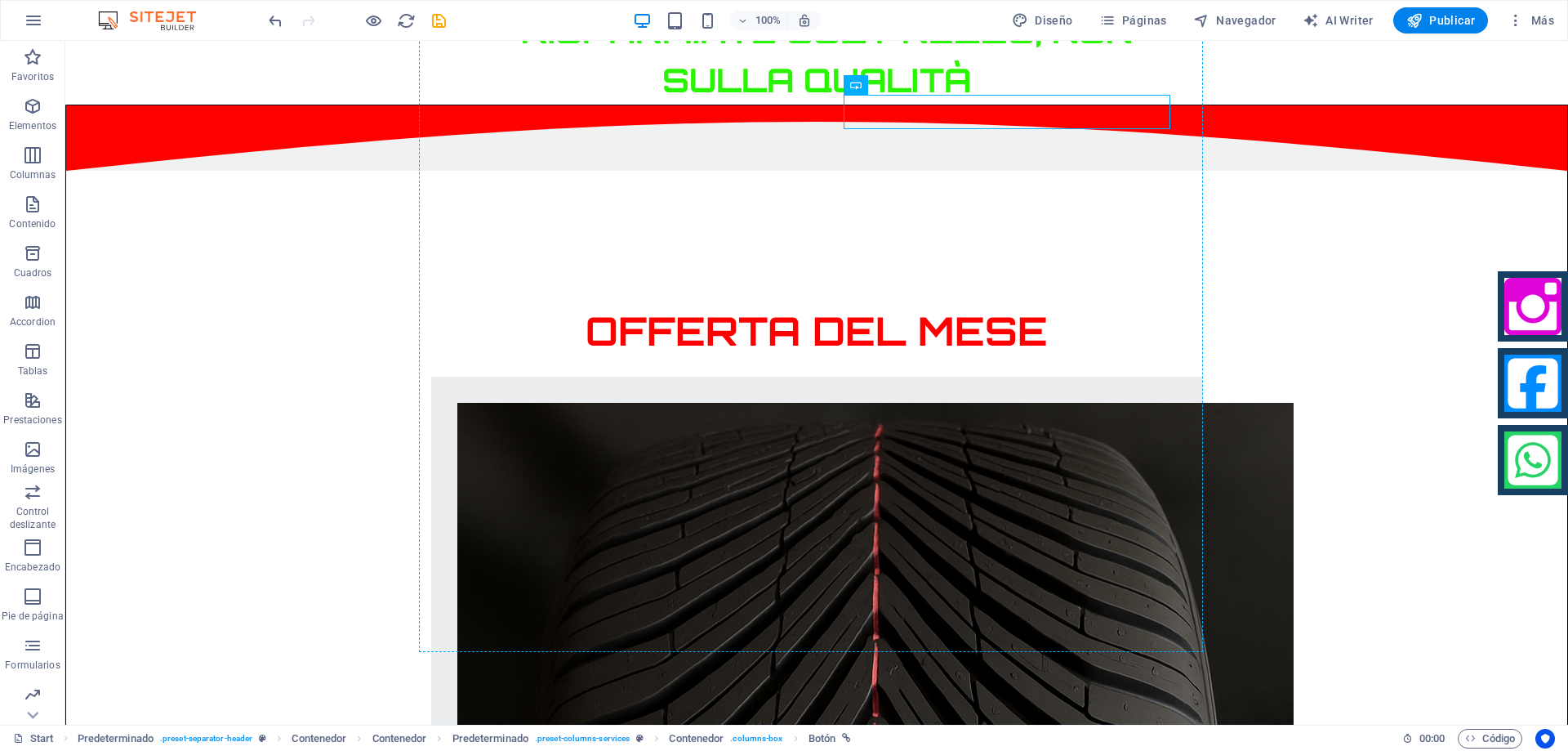
scroll to position [993, 0]
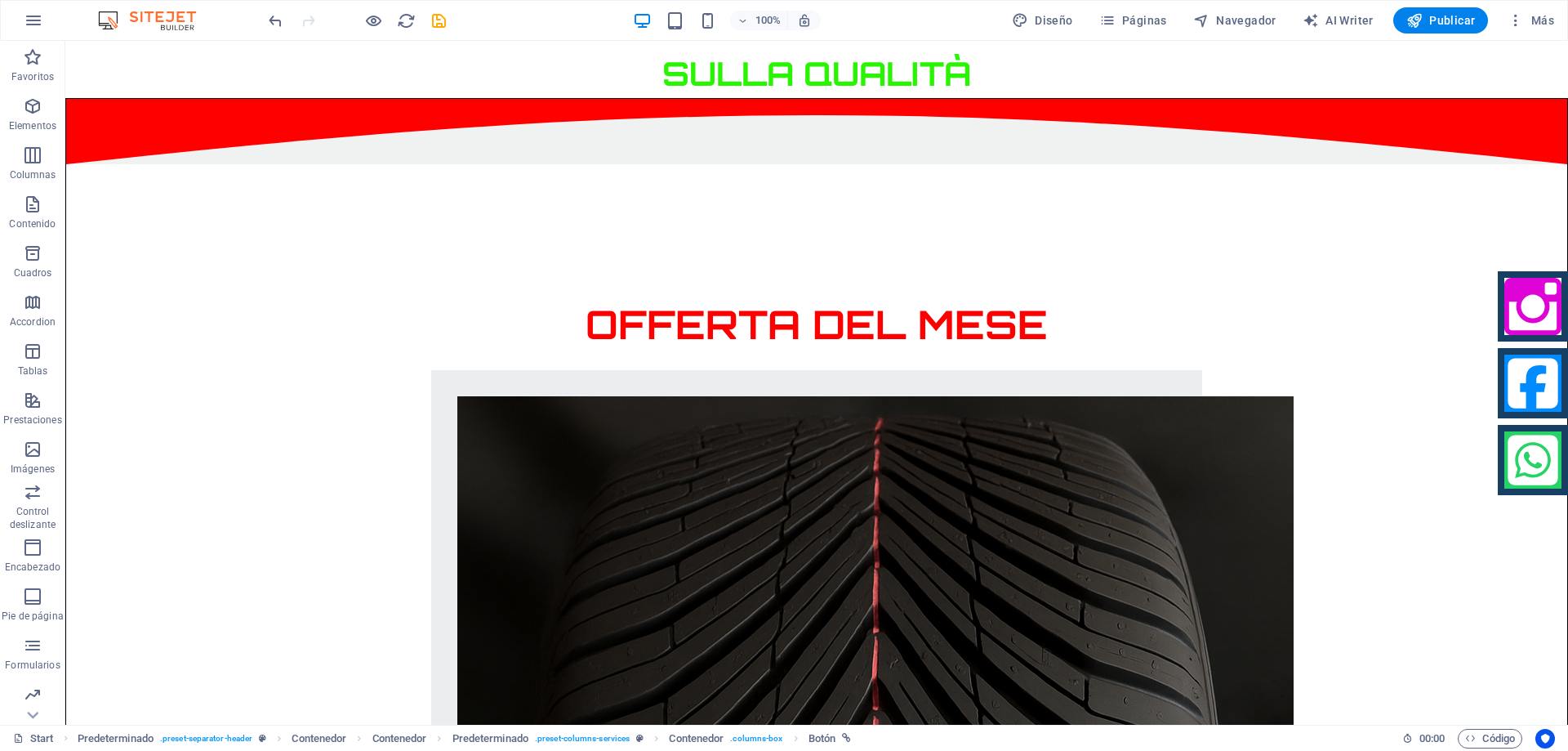
drag, startPoint x: 953, startPoint y: 206, endPoint x: 950, endPoint y: 544, distance: 338.0
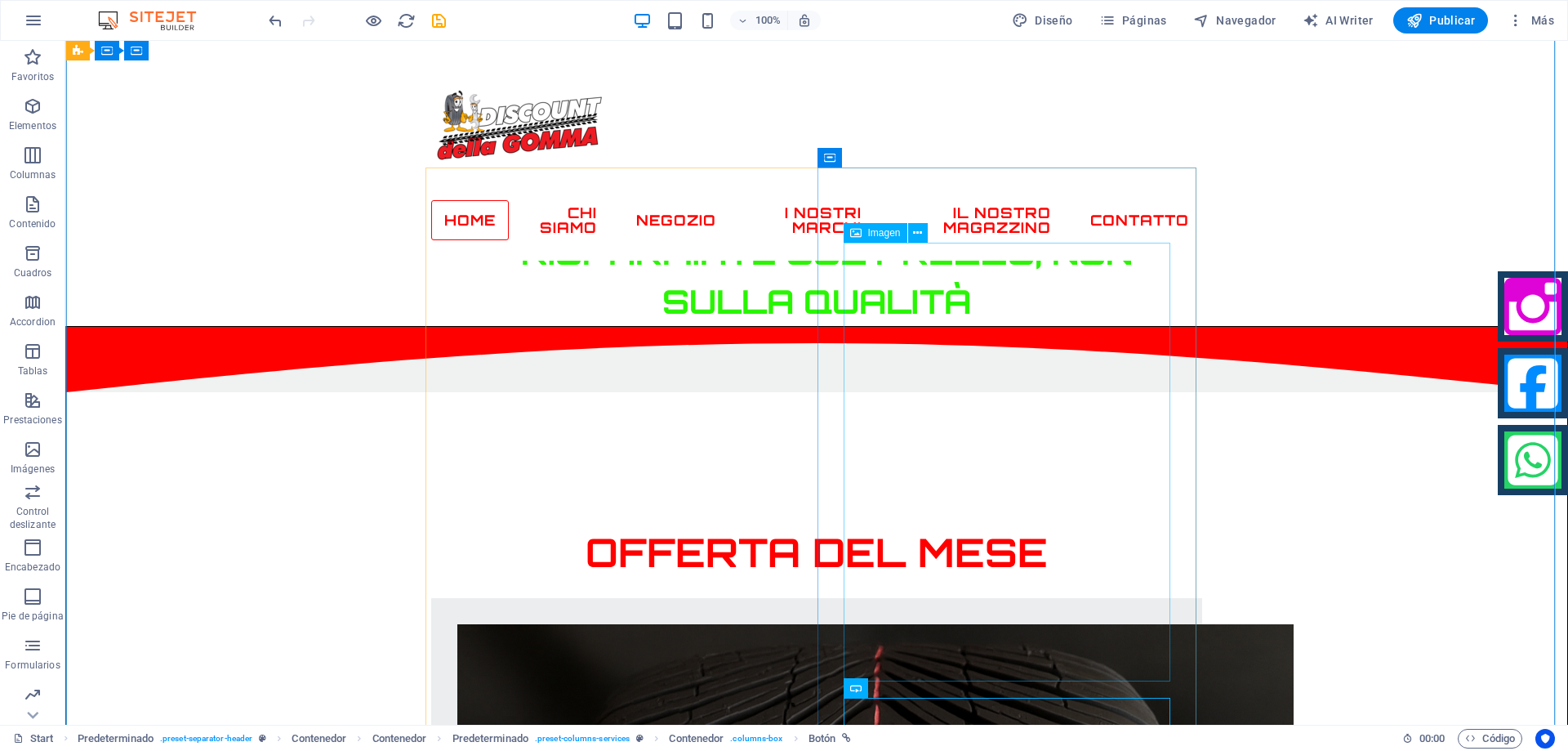
scroll to position [748, 0]
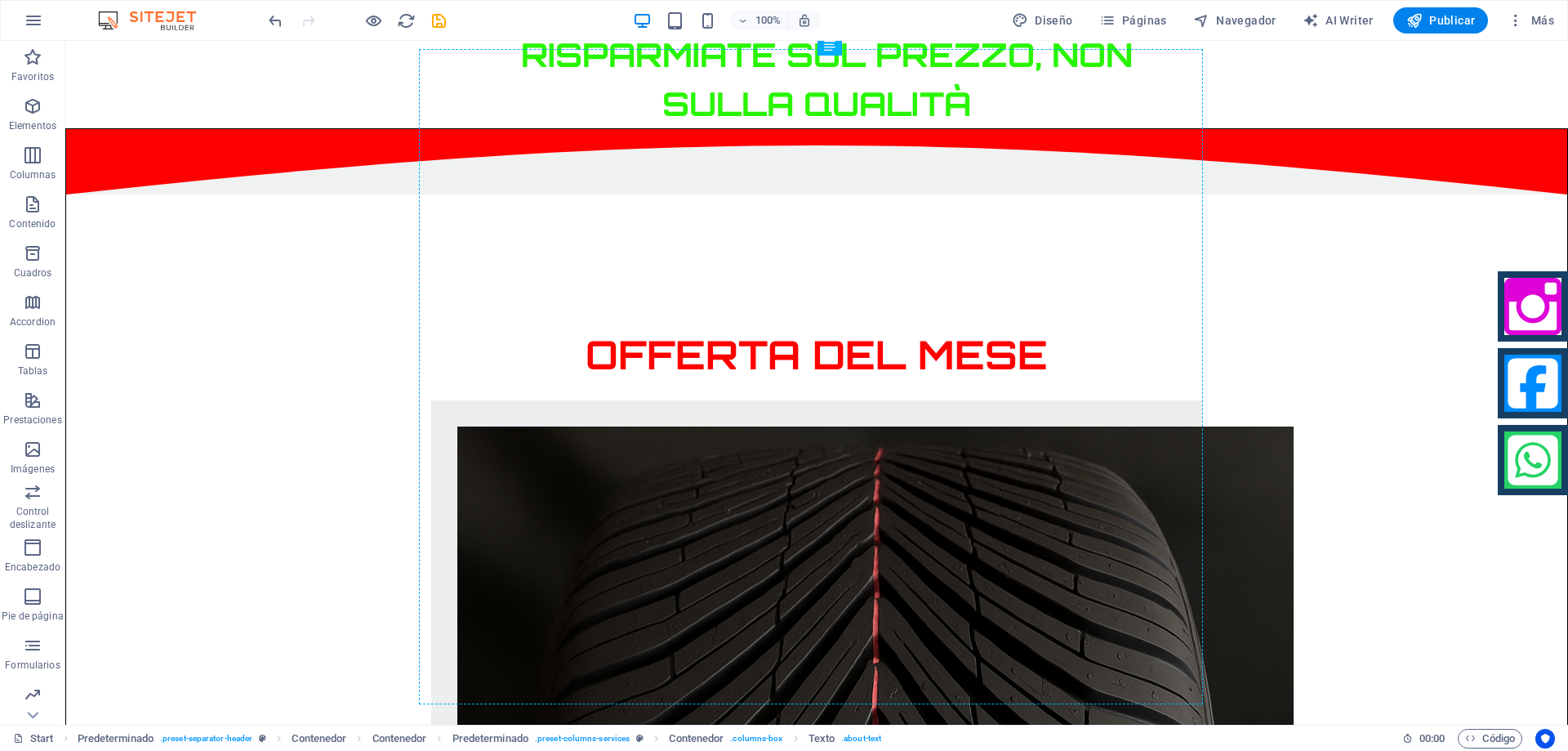
scroll to position [1002, 0]
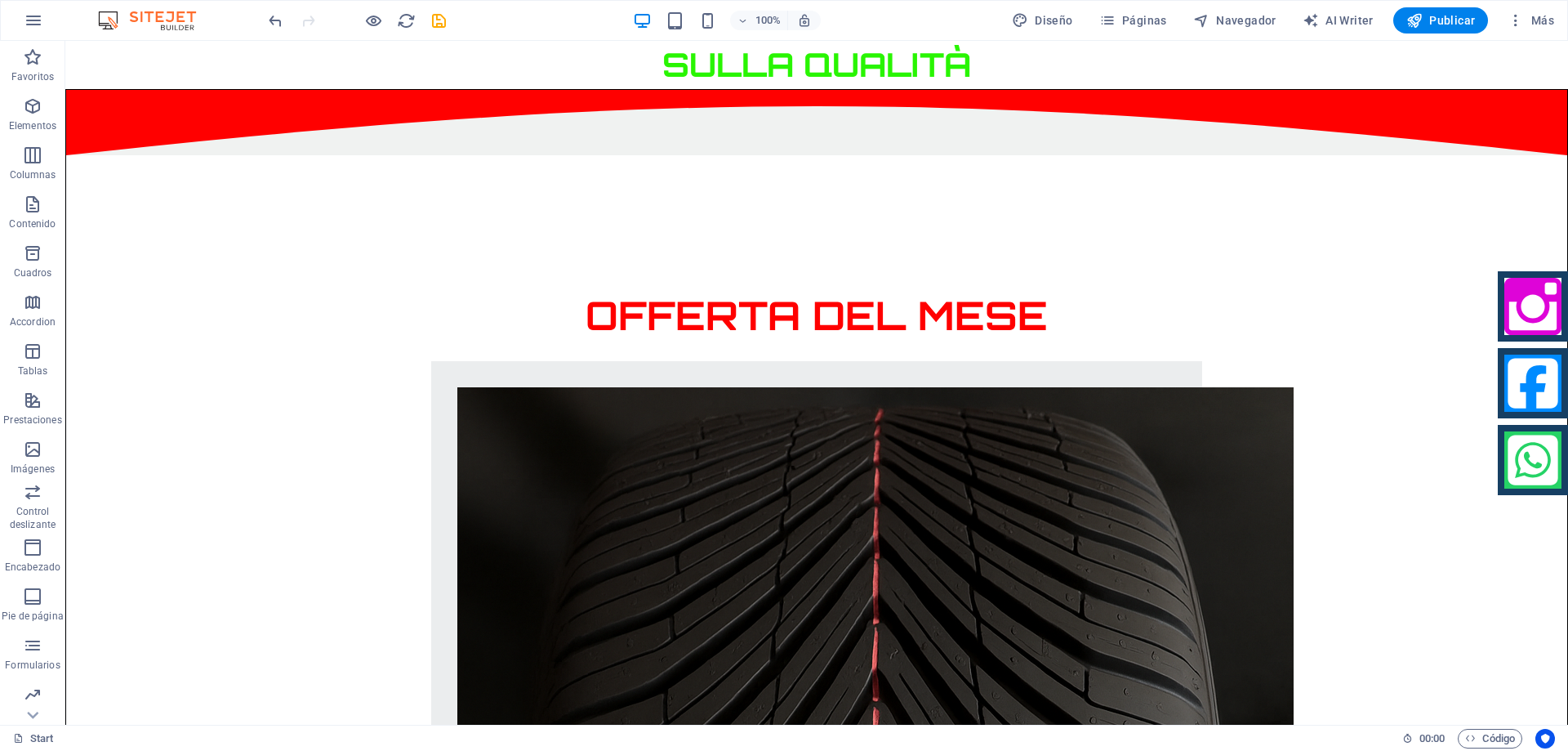
drag, startPoint x: 983, startPoint y: 117, endPoint x: 963, endPoint y: 492, distance: 375.5
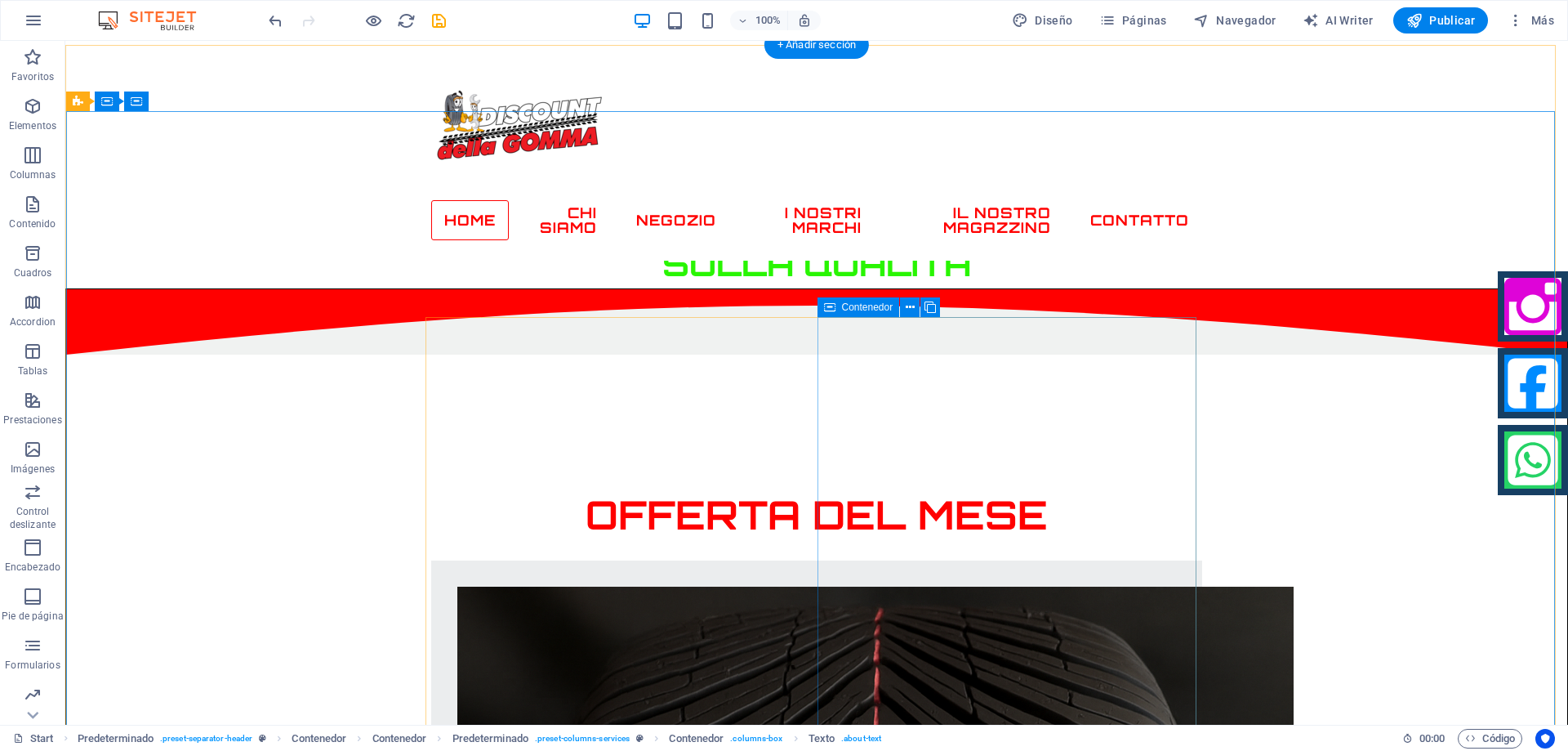
scroll to position [676, 0]
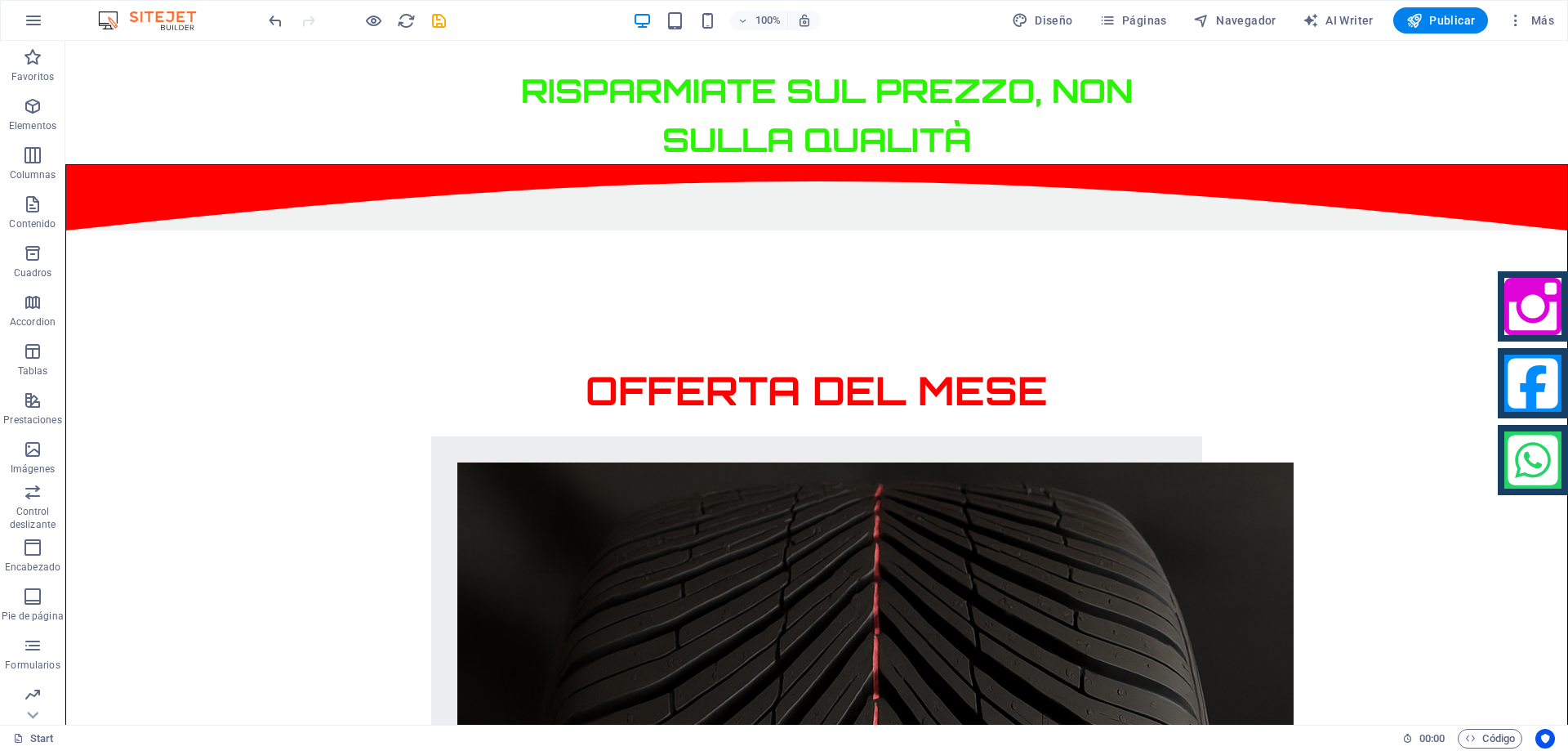
scroll to position [932, 0]
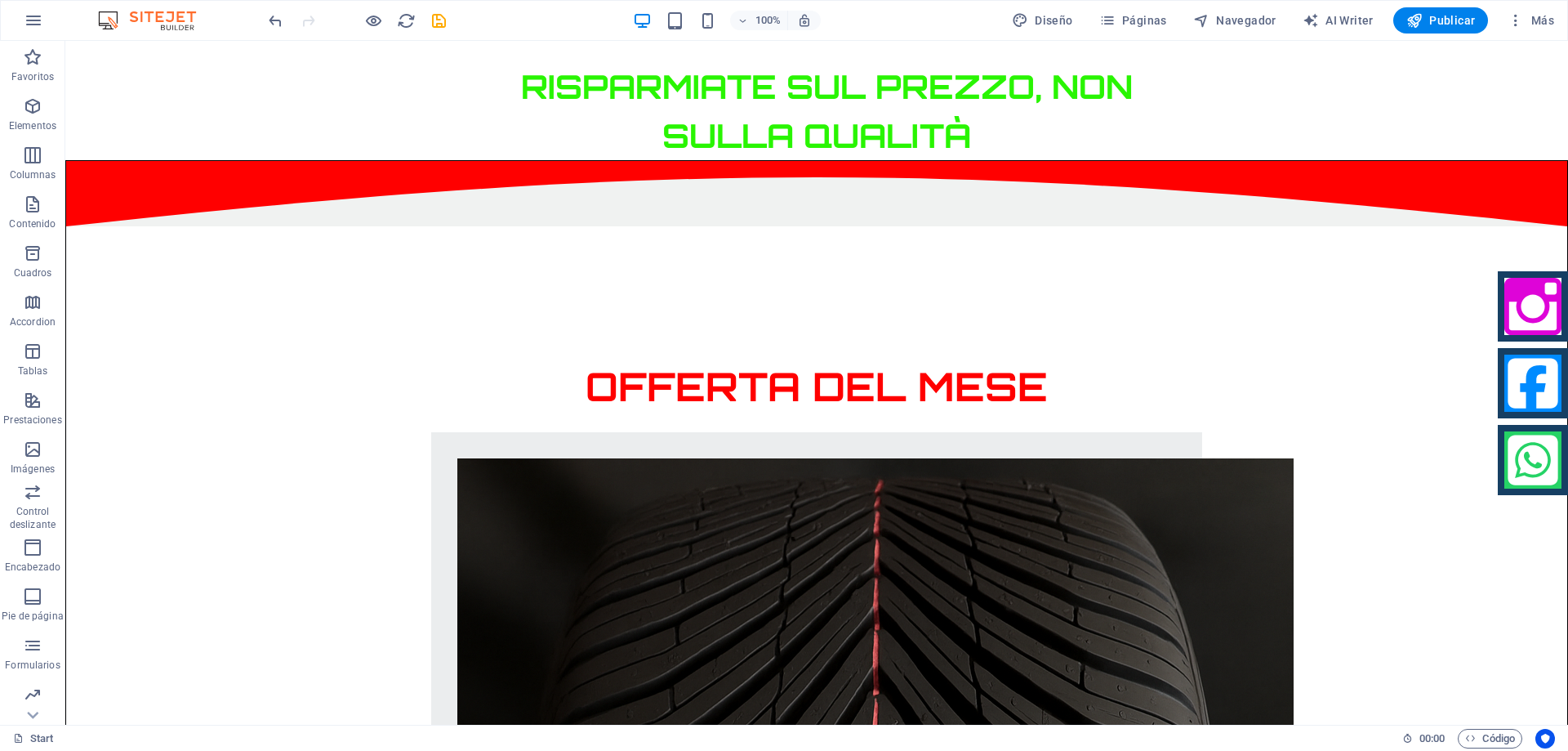
drag, startPoint x: 1010, startPoint y: 116, endPoint x: 935, endPoint y: 558, distance: 448.3
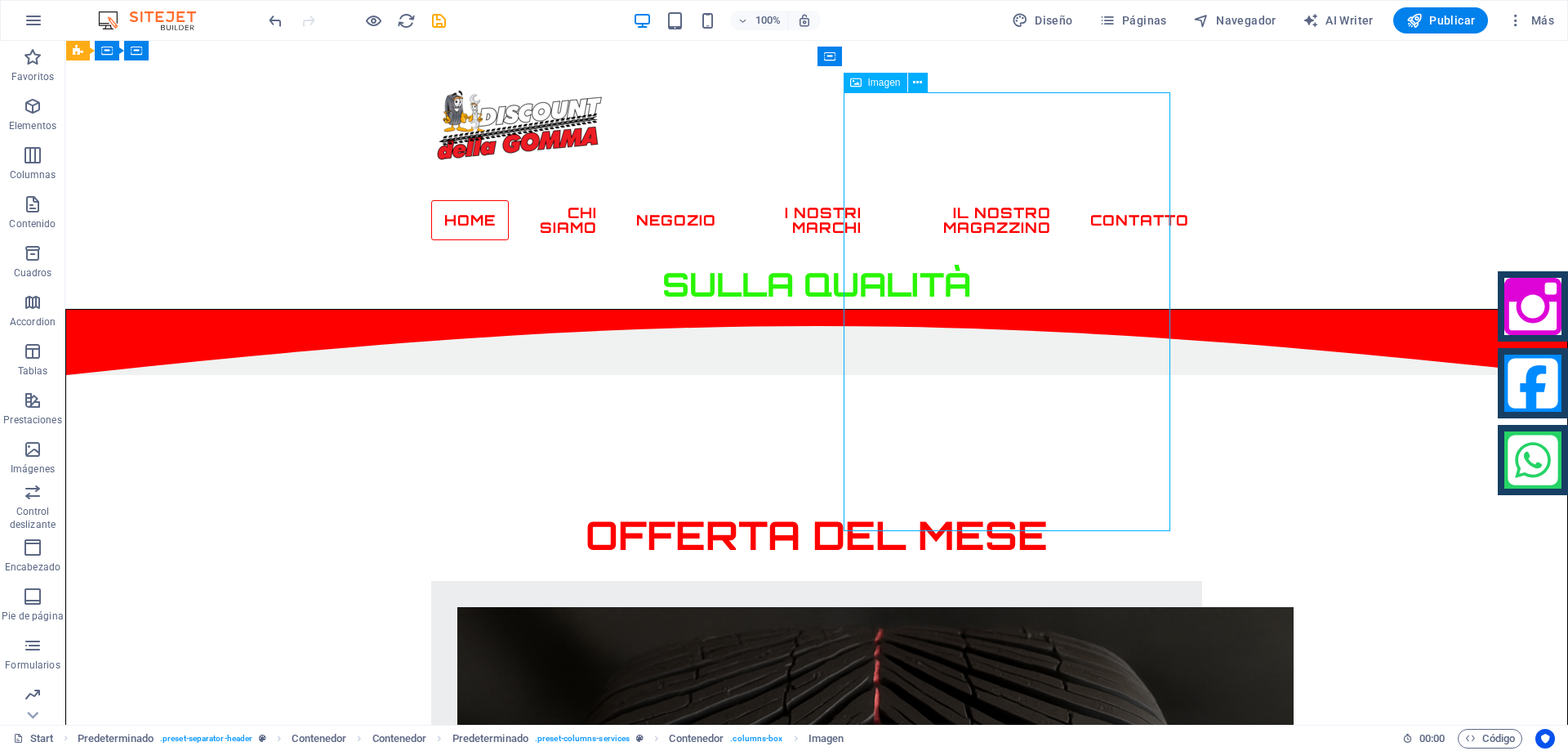
scroll to position [768, 0]
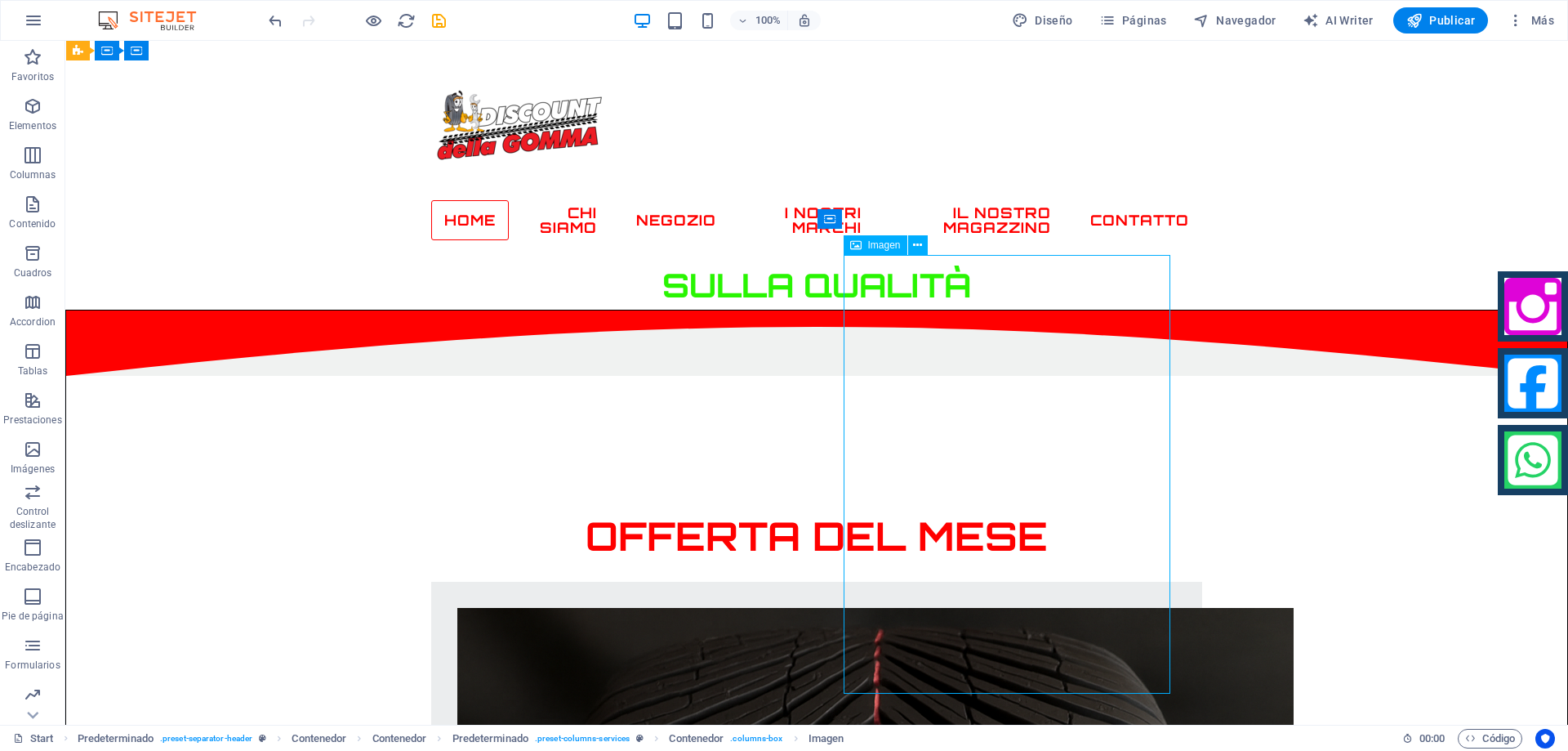
select select "px"
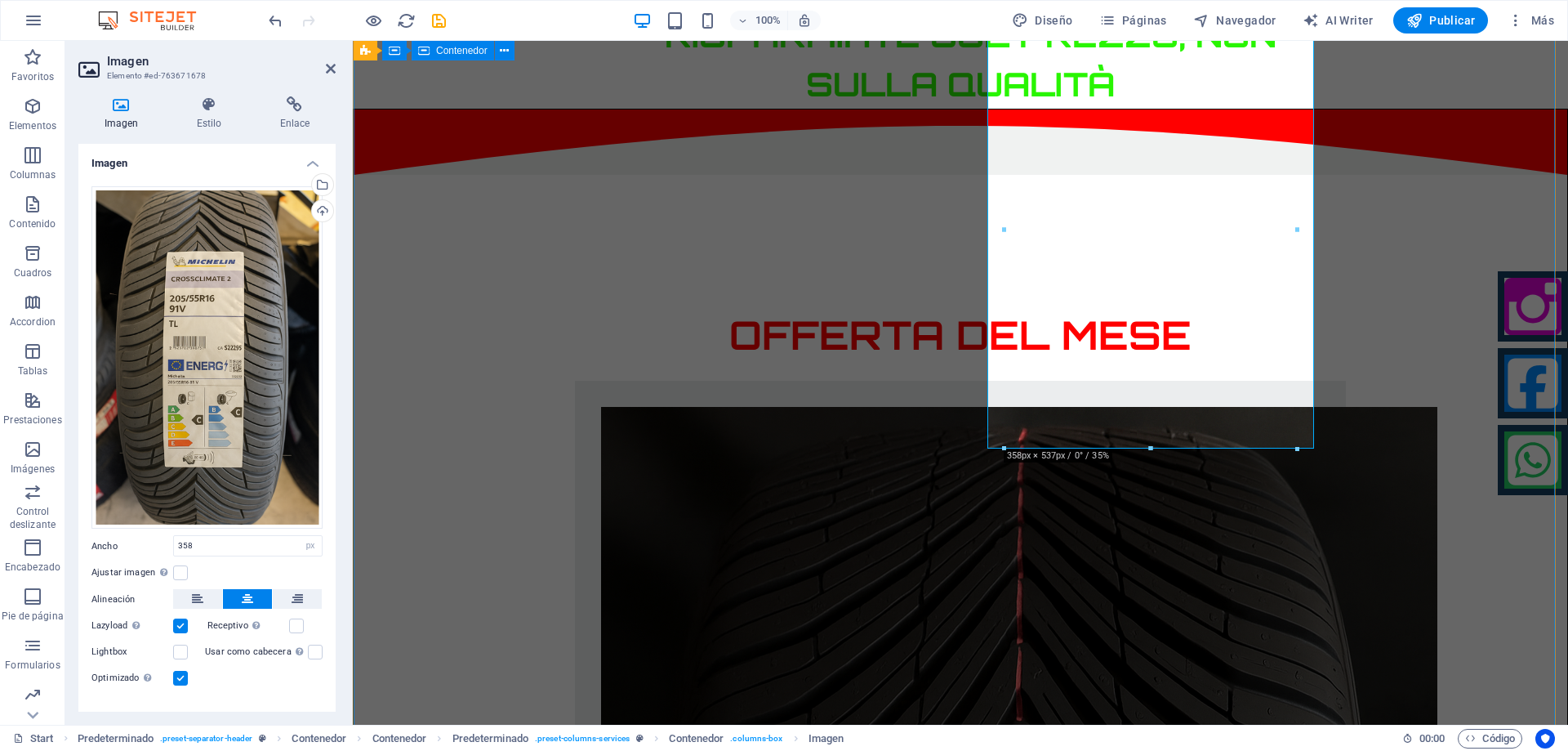
scroll to position [1013, 0]
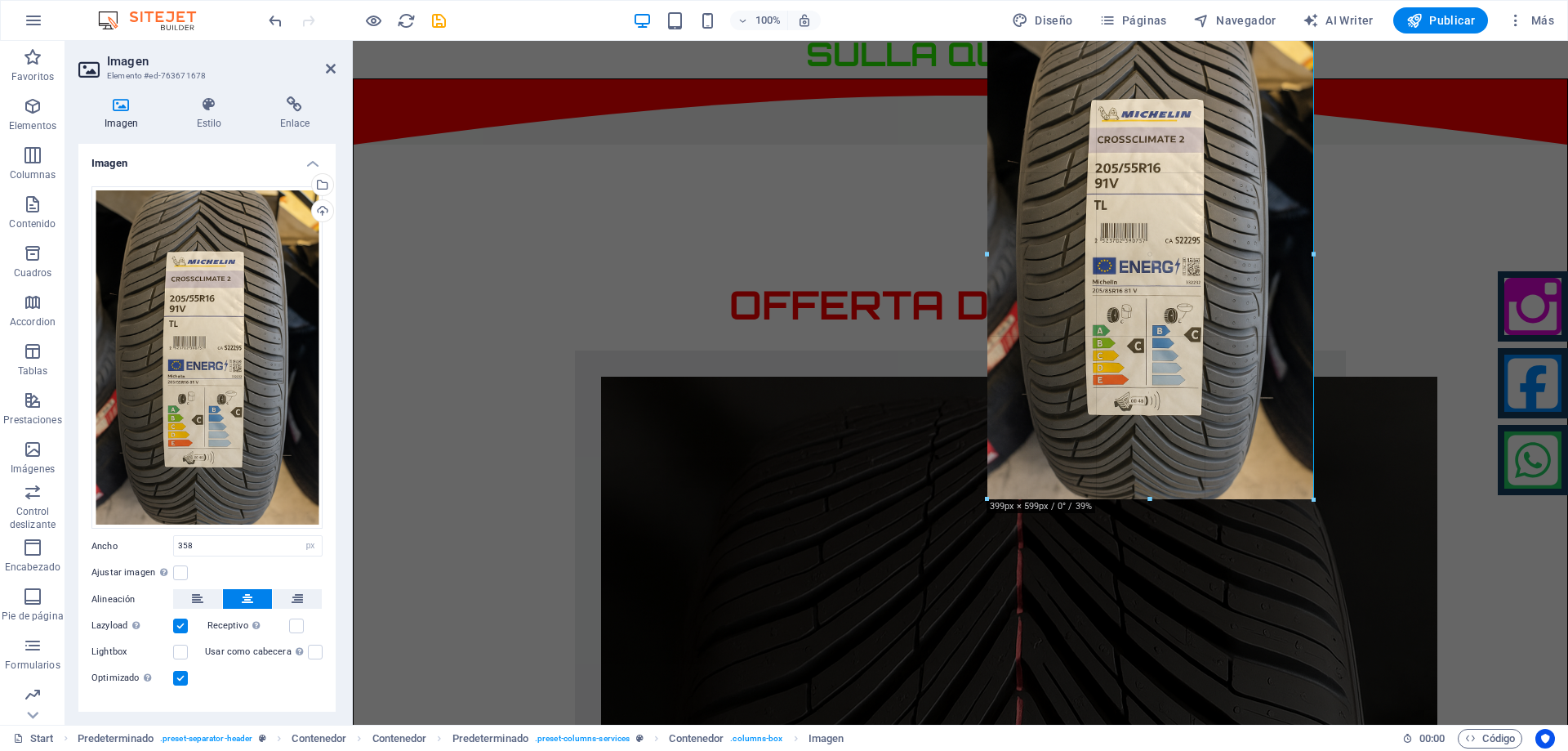
drag, startPoint x: 1295, startPoint y: 448, endPoint x: 1300, endPoint y: 498, distance: 50.2
type input "399"
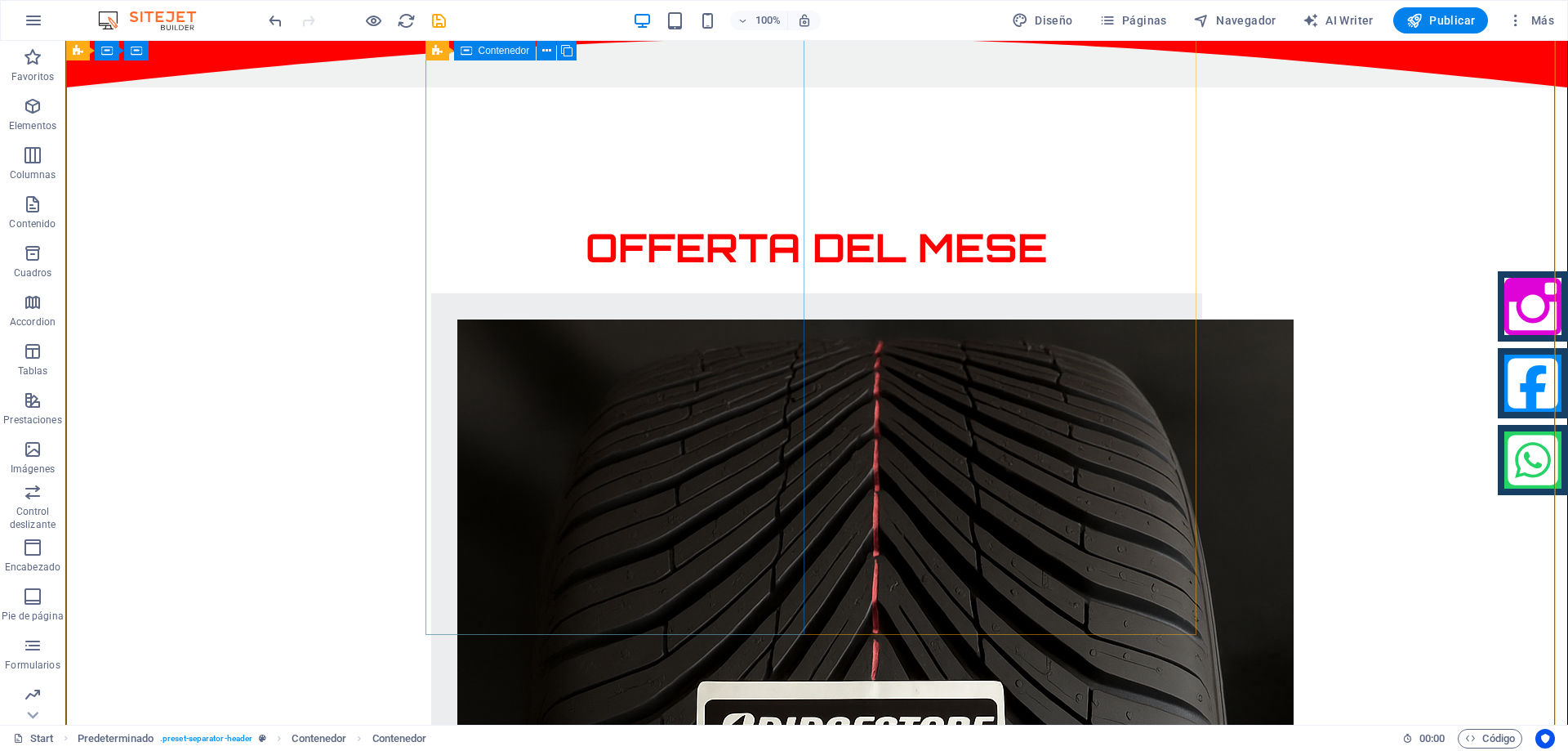
scroll to position [1095, 0]
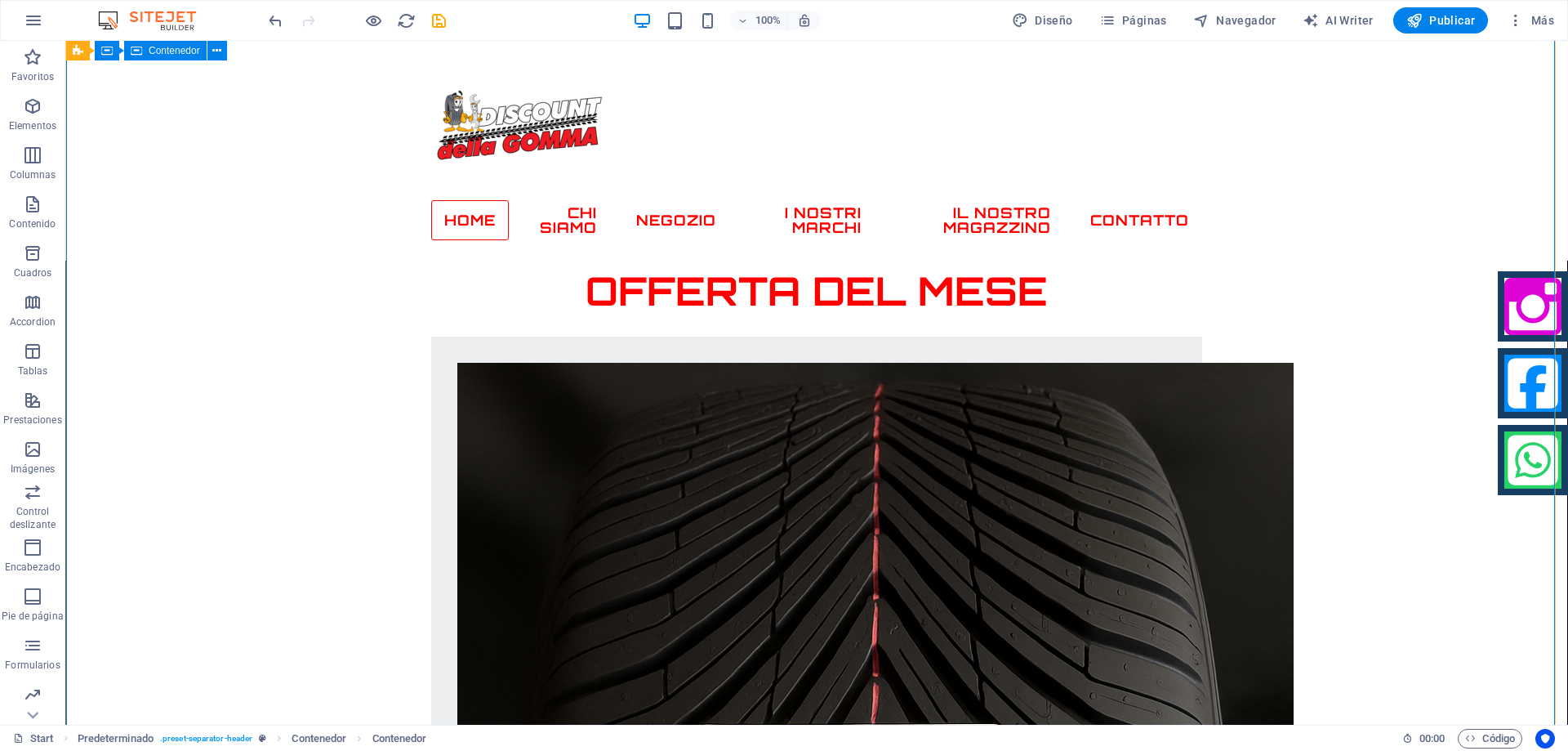
scroll to position [850, 0]
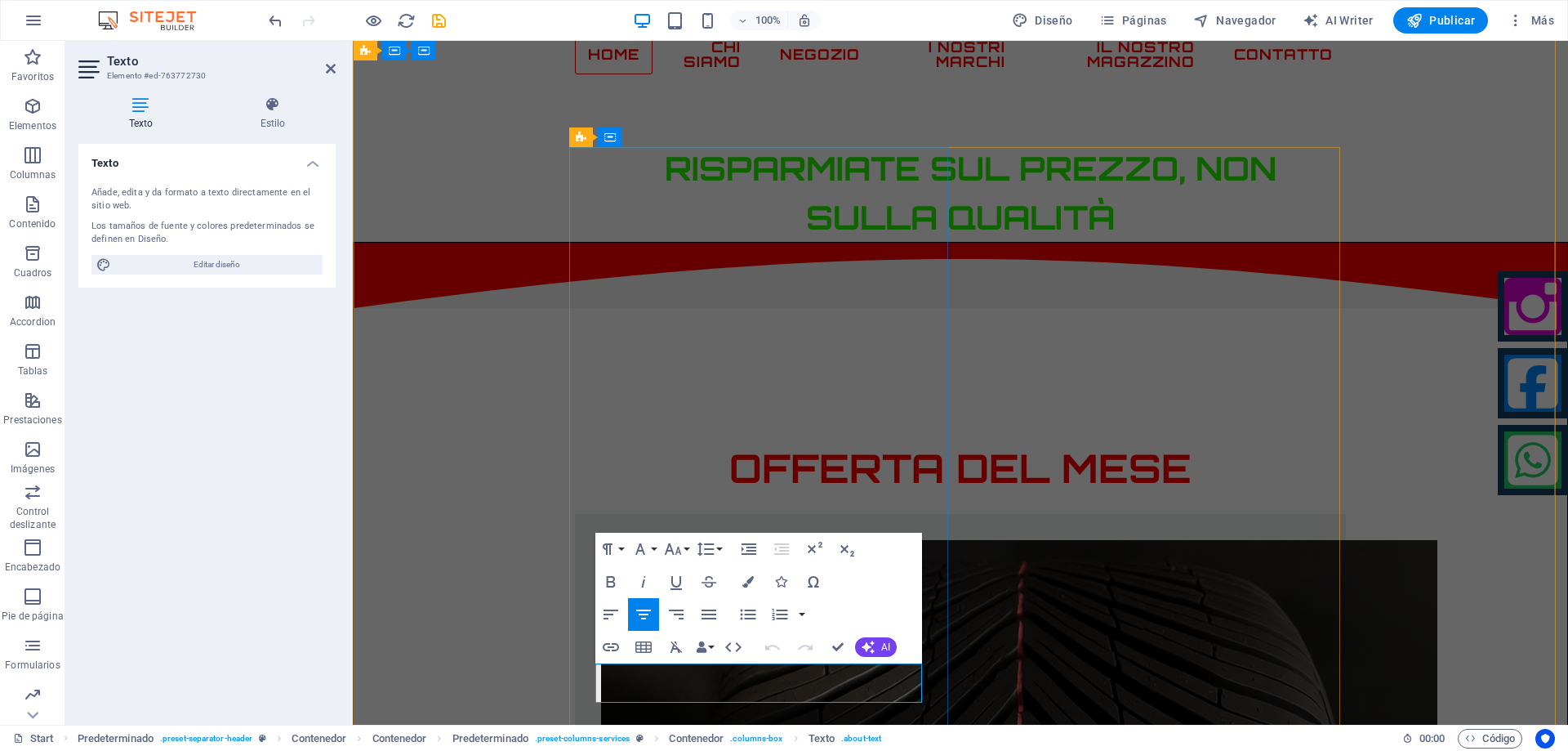
drag, startPoint x: 770, startPoint y: 673, endPoint x: 882, endPoint y: 678, distance: 112.1
drag, startPoint x: 623, startPoint y: 675, endPoint x: 804, endPoint y: 694, distance: 182.0
copy p "BRIDGISTONE 22540R18. QUATTRO STAGIONI (4 pneumatici)"
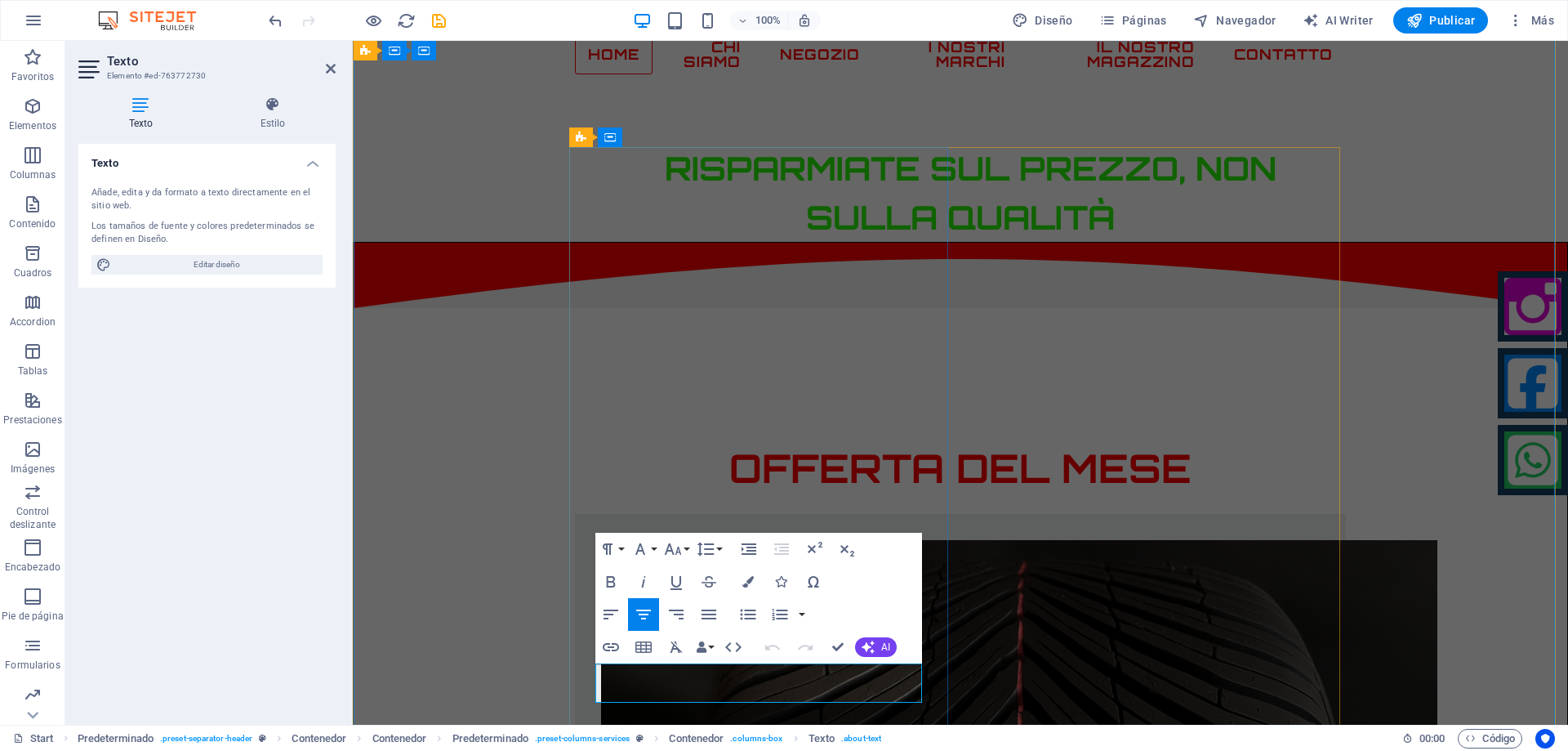
drag, startPoint x: 769, startPoint y: 678, endPoint x: 880, endPoint y: 674, distance: 111.1
copy p "QUATTRO STAGIONI"
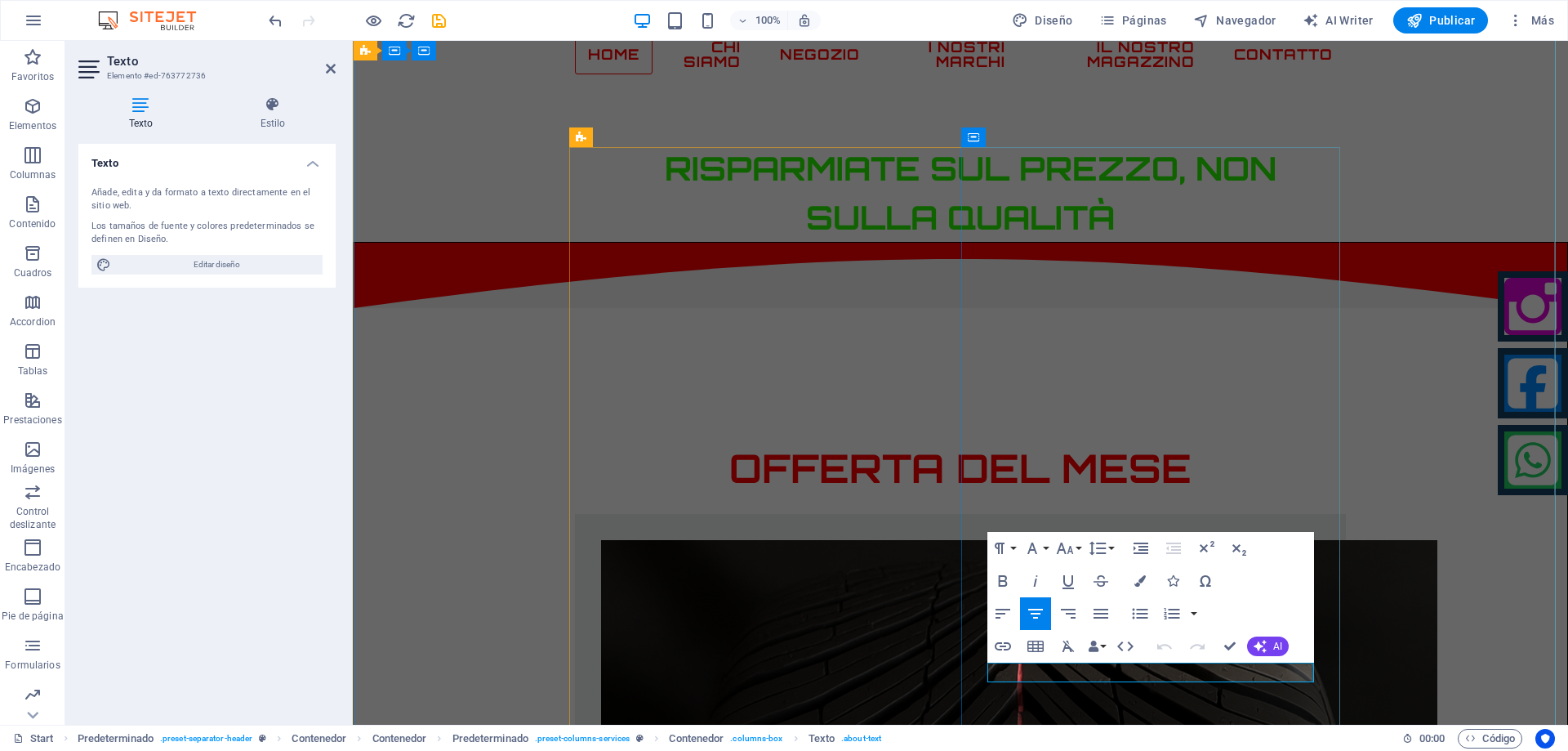
drag, startPoint x: 1147, startPoint y: 676, endPoint x: 1191, endPoint y: 674, distance: 44.0
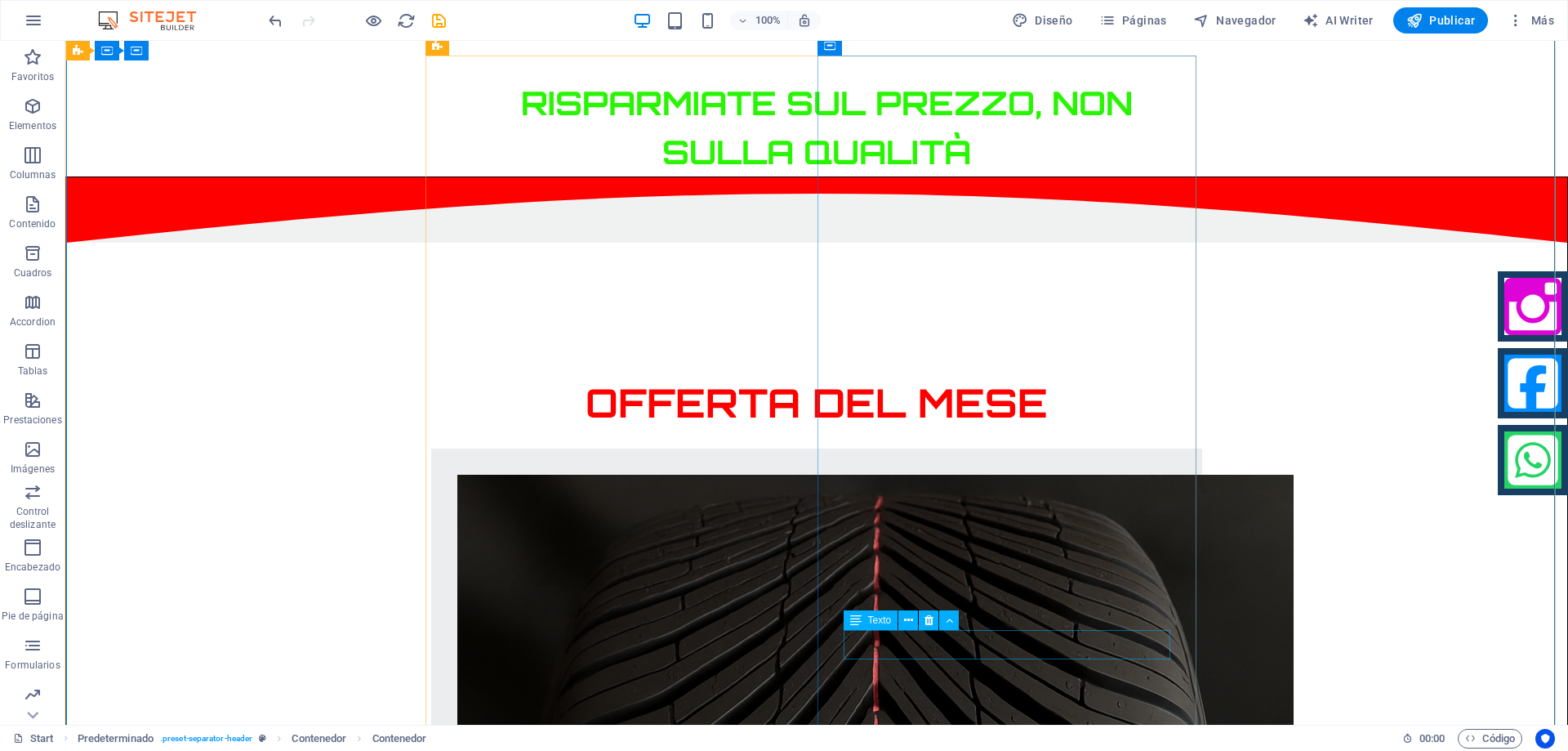
scroll to position [1013, 0]
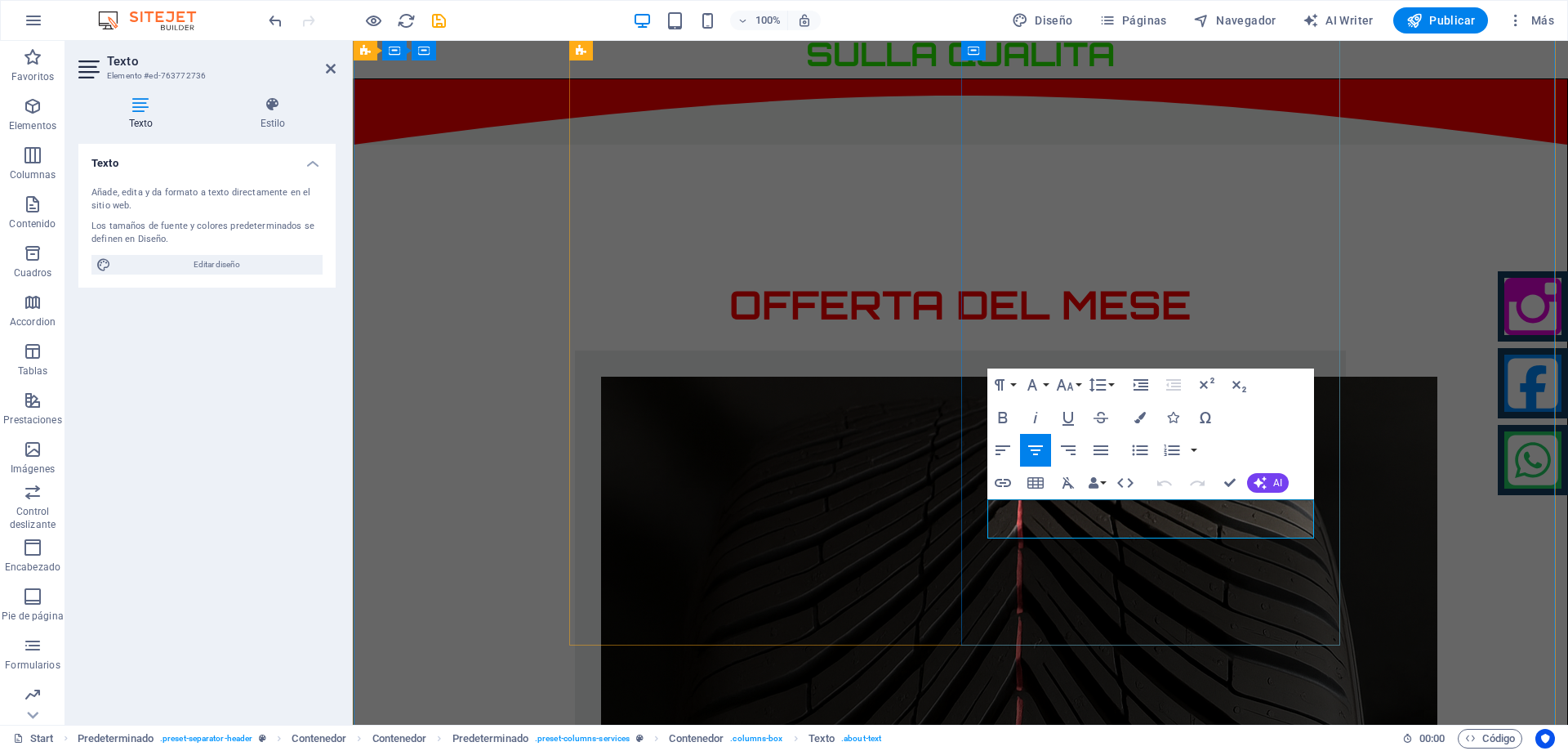
drag, startPoint x: 1030, startPoint y: 512, endPoint x: 1215, endPoint y: 530, distance: 185.9
copy div "MICHELIN 20555R16. QUATTRO STAGIONI ( 4 pneumatici)"
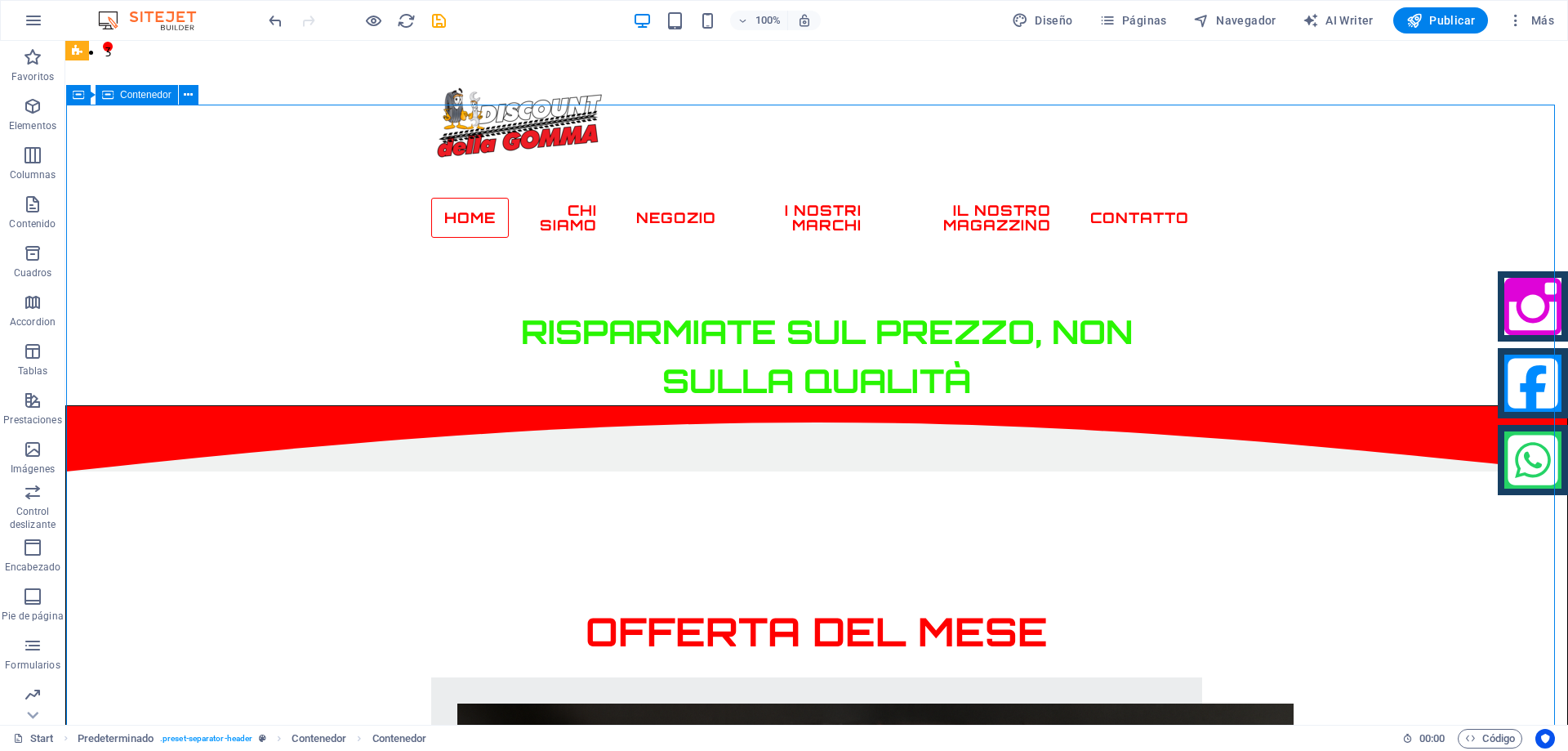
scroll to position [932, 0]
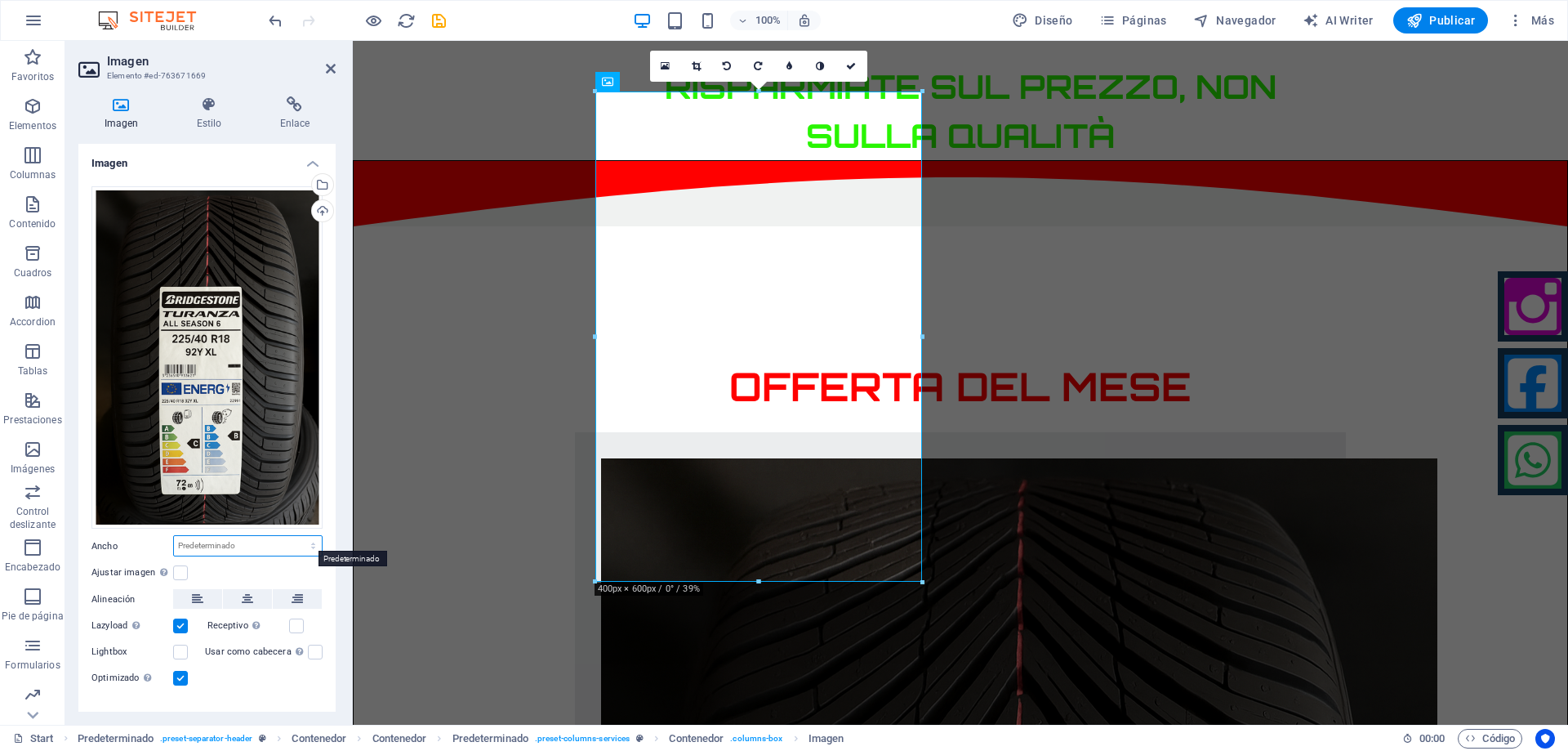
click at [311, 539] on select "Predeterminado automático px rem % em vh vw" at bounding box center [248, 546] width 148 height 19
click at [174, 536] on select "Predeterminado automático px rem % em vh vw" at bounding box center [248, 546] width 148 height 19
select select "DISABLED_OPTION_VALUE"
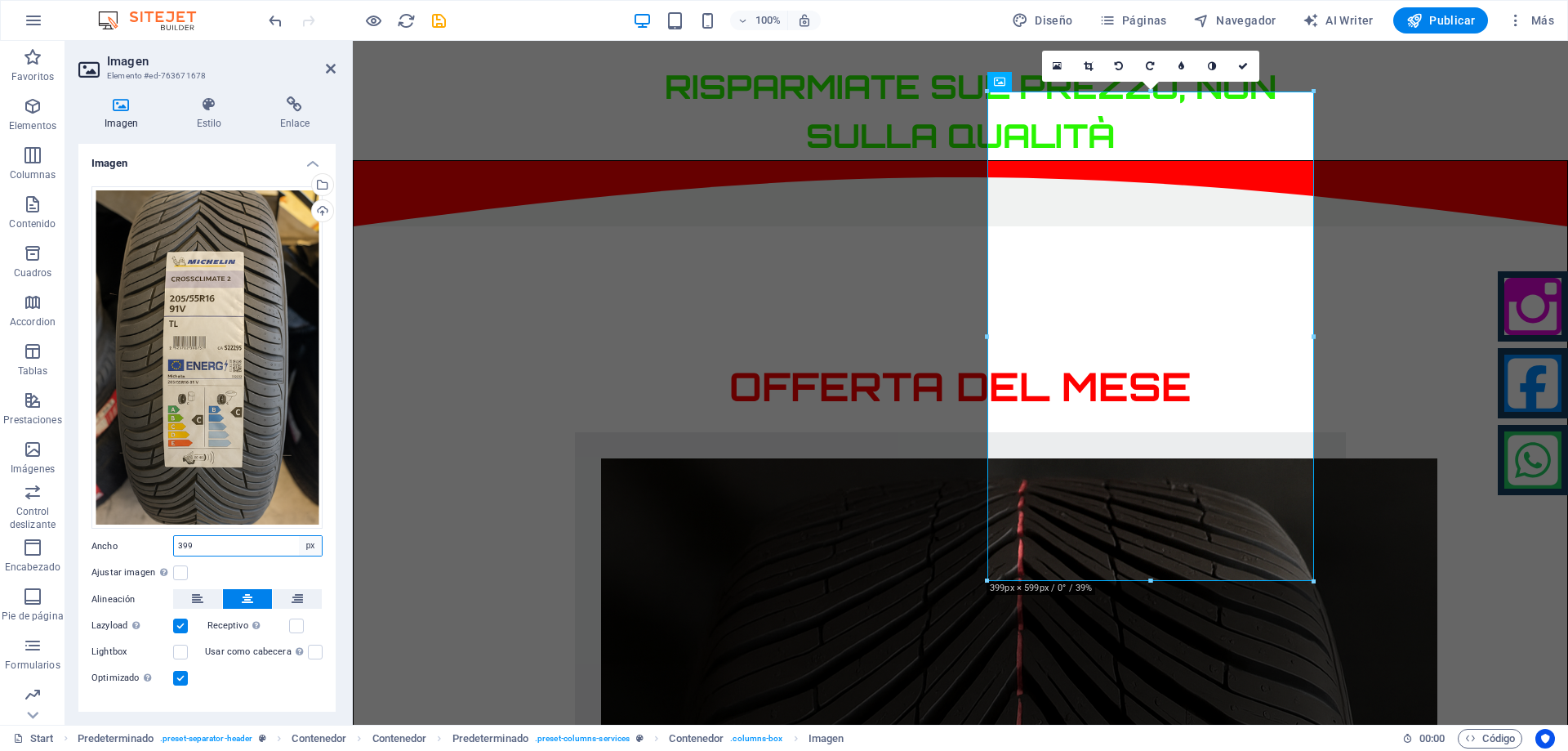
click at [302, 543] on select "Predeterminado automático px rem % em vh vw" at bounding box center [310, 546] width 23 height 19
select select "auto"
click at [299, 536] on select "Predeterminado automático px rem % em vh vw" at bounding box center [310, 546] width 23 height 19
select select "DISABLED_OPTION_VALUE"
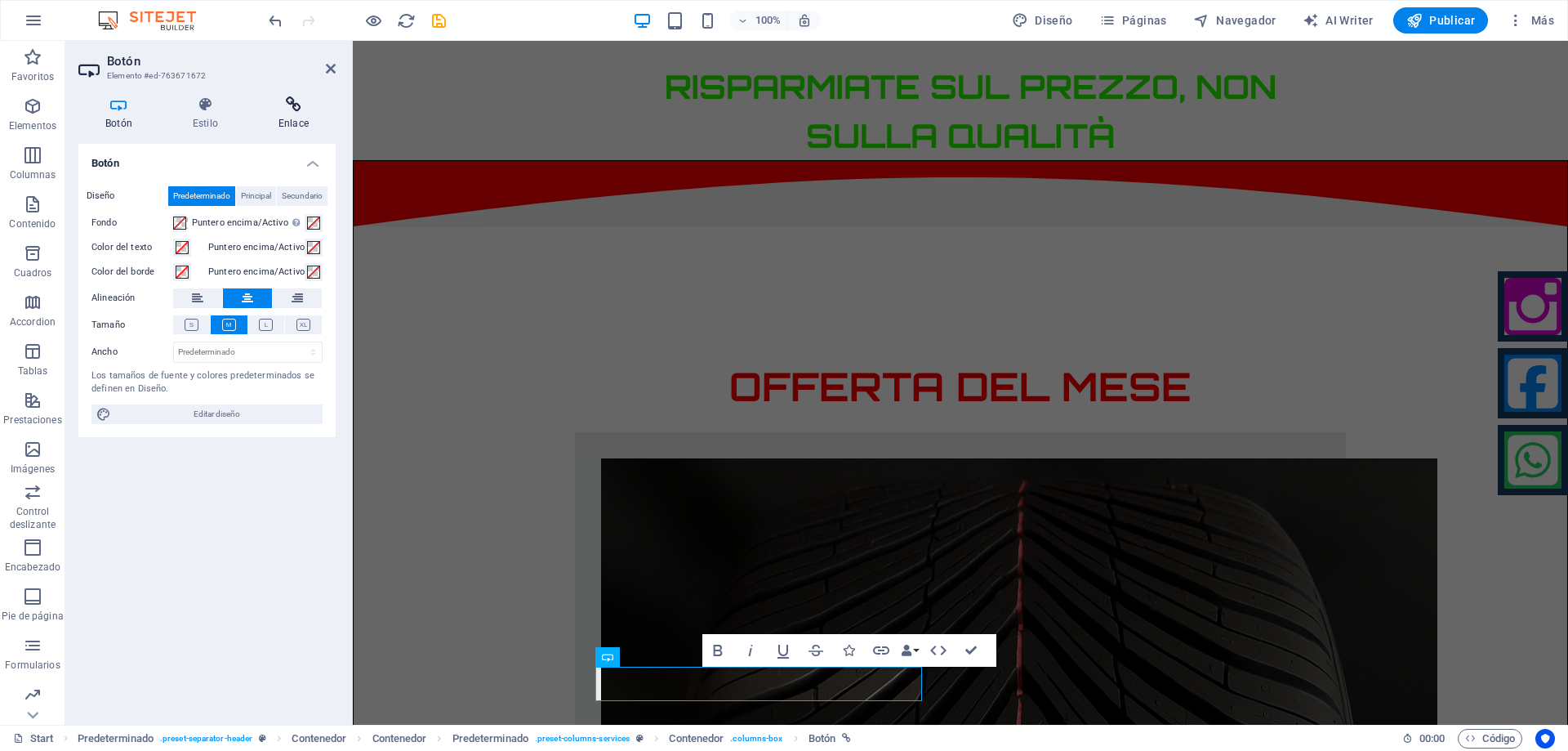
click at [292, 117] on h4 "Enlace" at bounding box center [292, 113] width 84 height 34
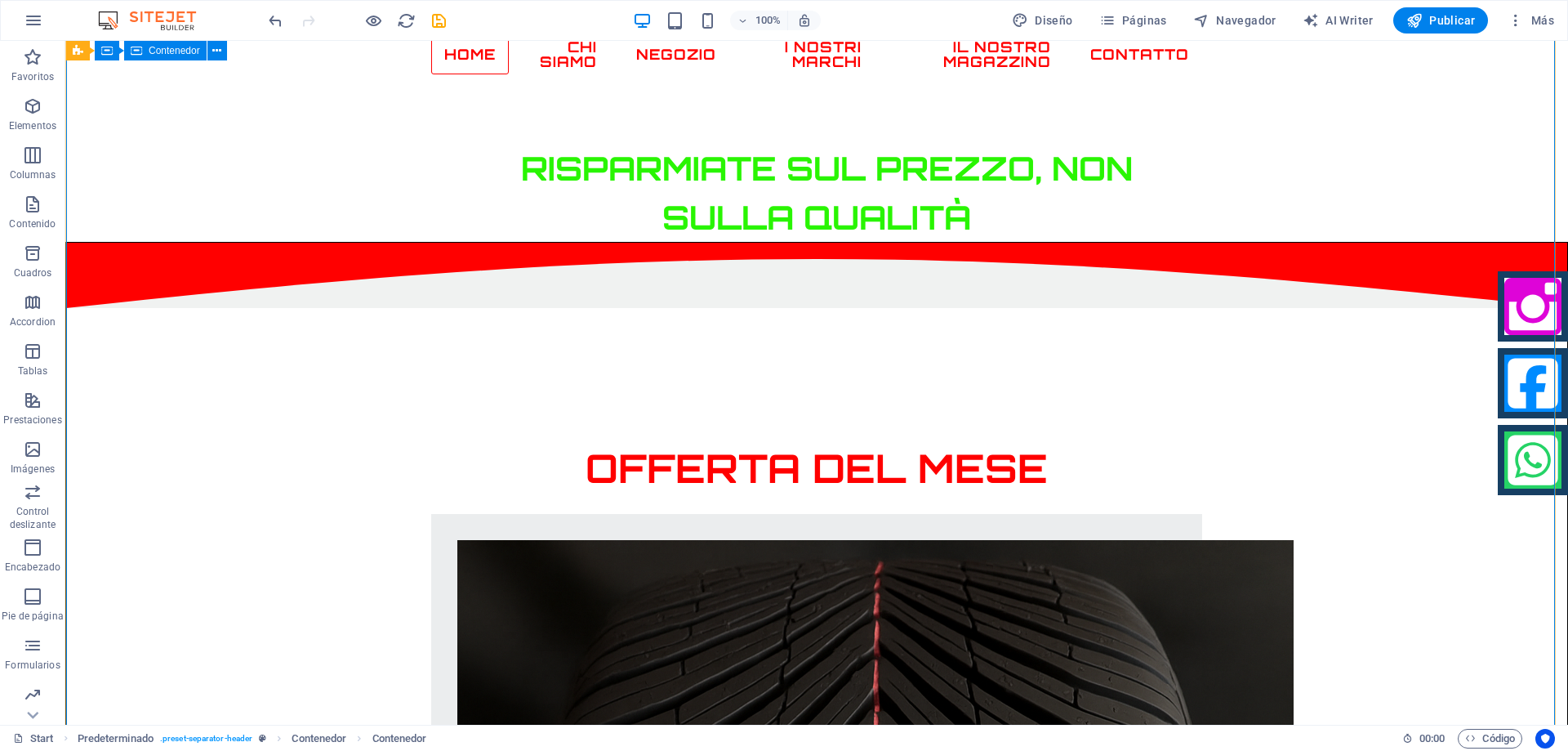
scroll to position [1013, 0]
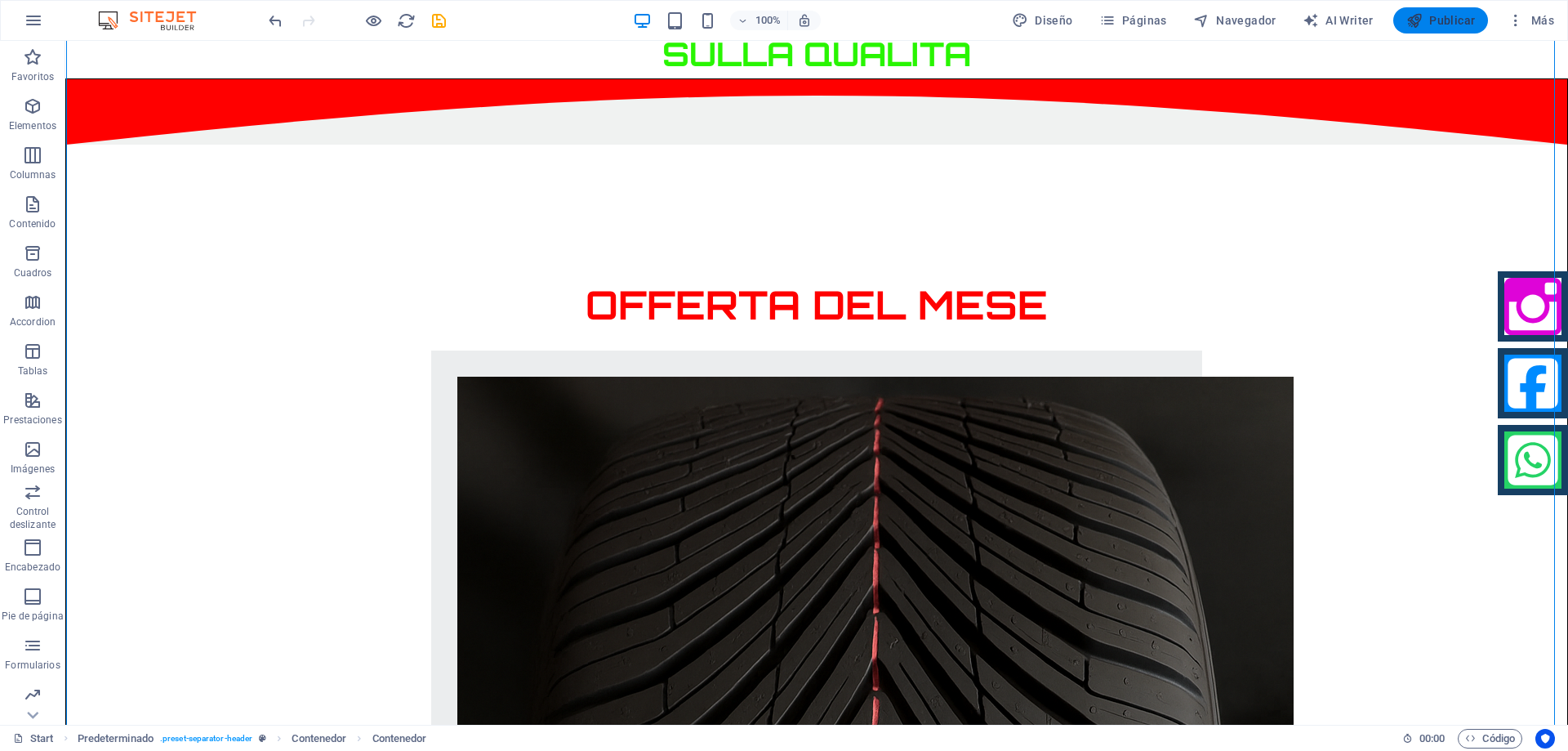
click at [1446, 21] on span "Publicar" at bounding box center [1440, 20] width 70 height 17
